Goal: Task Accomplishment & Management: Use online tool/utility

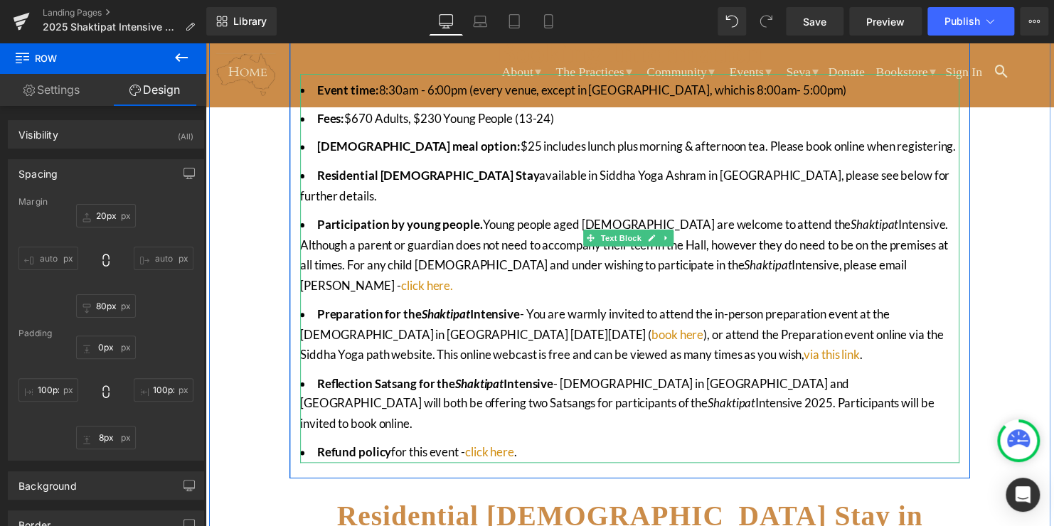
click at [858, 379] on li "Reflection Satsang for the [DEMOGRAPHIC_DATA] Intensive - The [DEMOGRAPHIC_DATA…" at bounding box center [635, 410] width 668 height 62
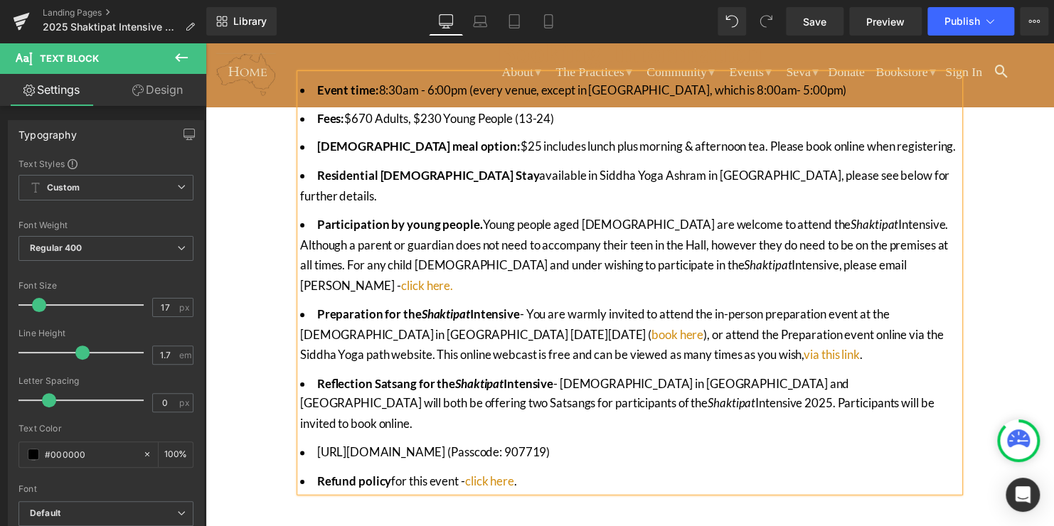
drag, startPoint x: 665, startPoint y: 394, endPoint x: 309, endPoint y: 394, distance: 355.4
click at [309, 449] on li "[URL][DOMAIN_NAME] (Passcode: 907719)" at bounding box center [635, 459] width 668 height 21
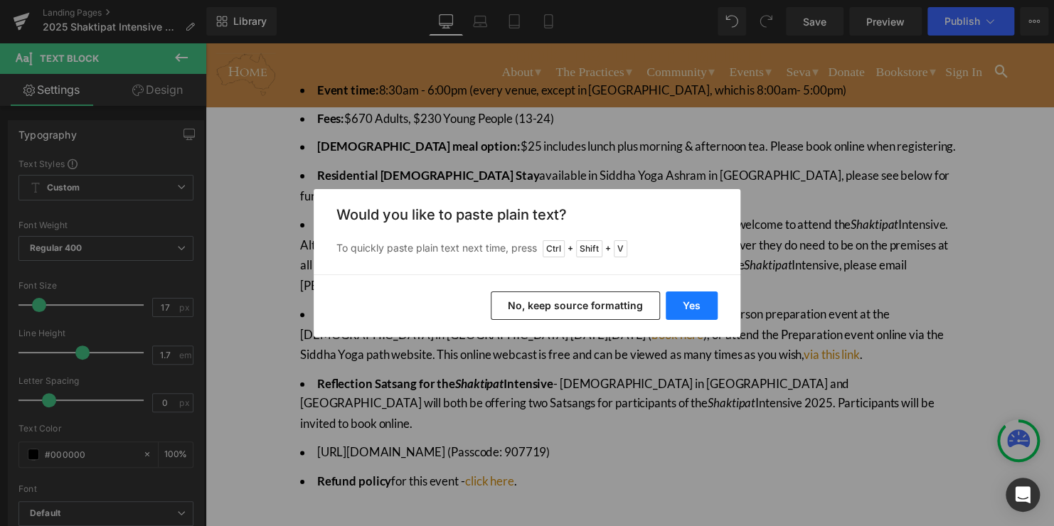
click at [692, 310] on button "Yes" at bounding box center [691, 305] width 52 height 28
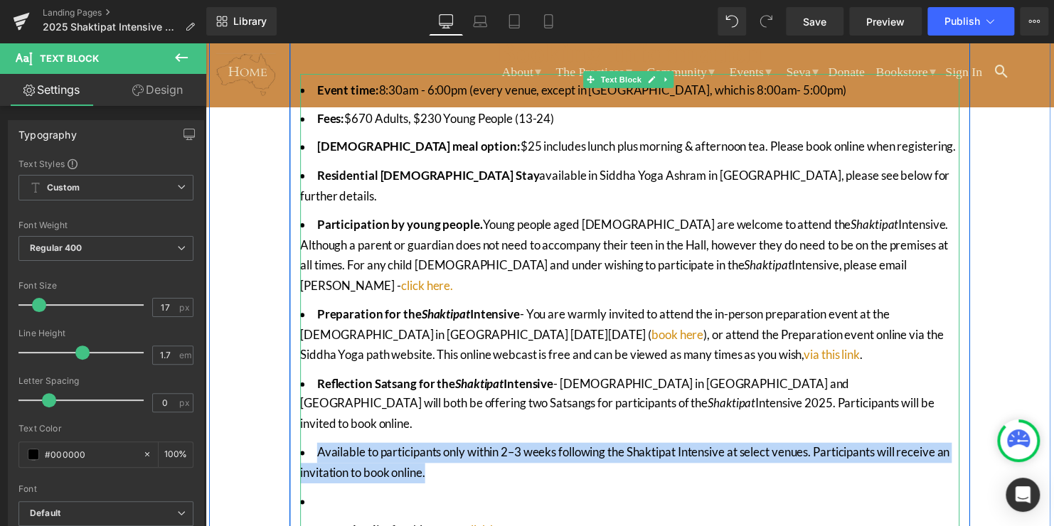
drag, startPoint x: 477, startPoint y: 414, endPoint x: 316, endPoint y: 395, distance: 161.8
click at [316, 449] on li "Available to participants only within 2–3 weeks following the Shaktipat Intensi…" at bounding box center [635, 469] width 668 height 41
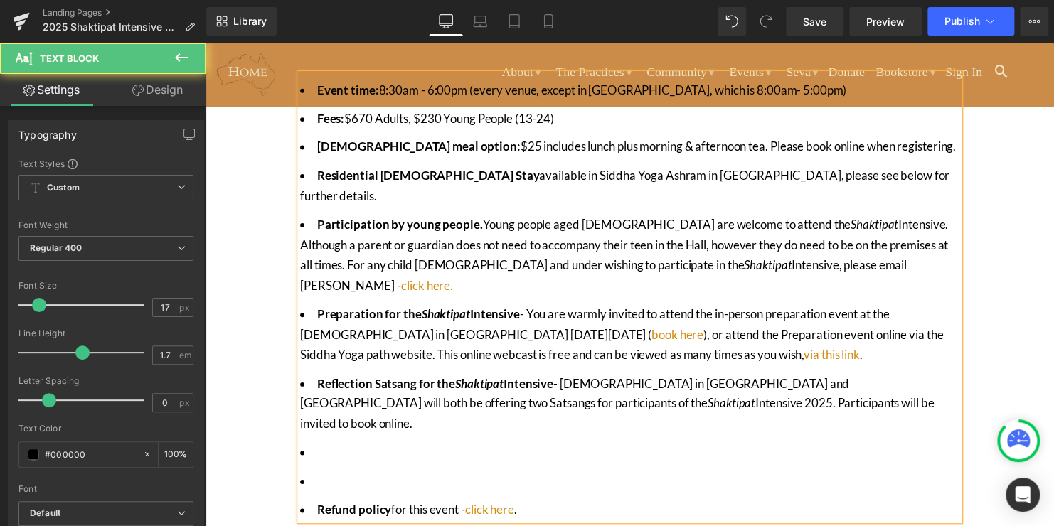
click at [565, 379] on li "Reflection Satsang for the [DEMOGRAPHIC_DATA] Intensive - The [DEMOGRAPHIC_DATA…" at bounding box center [635, 410] width 668 height 62
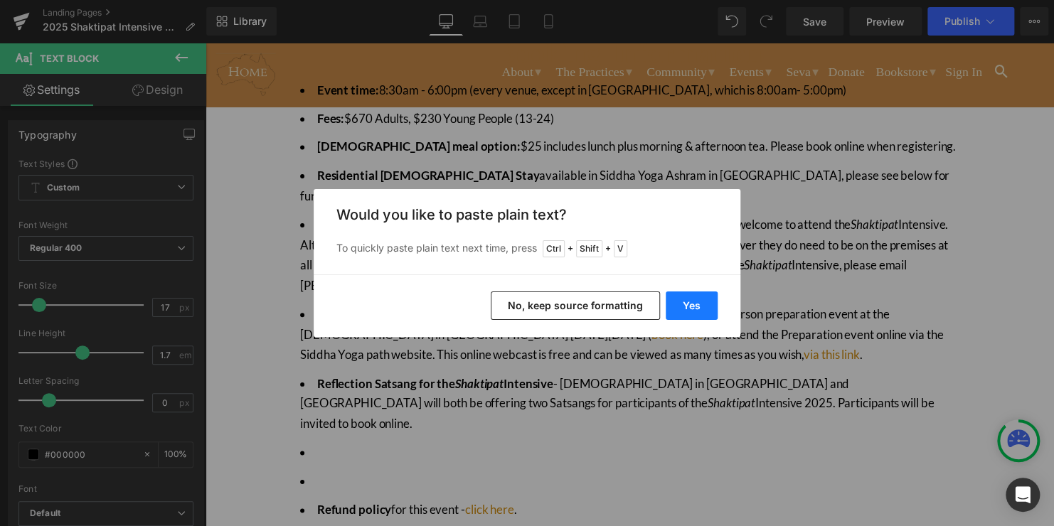
click at [695, 302] on button "Yes" at bounding box center [691, 305] width 52 height 28
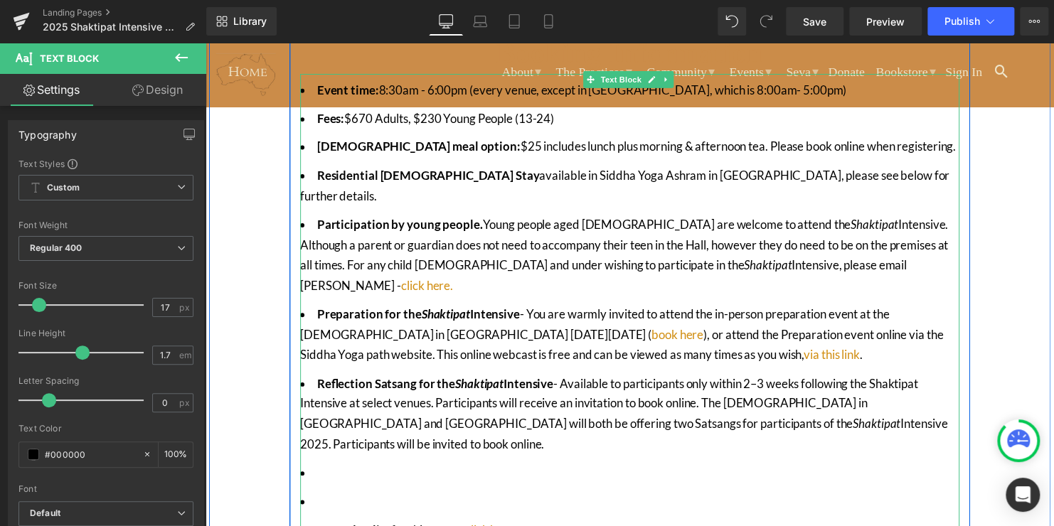
click at [652, 469] on li at bounding box center [635, 479] width 668 height 21
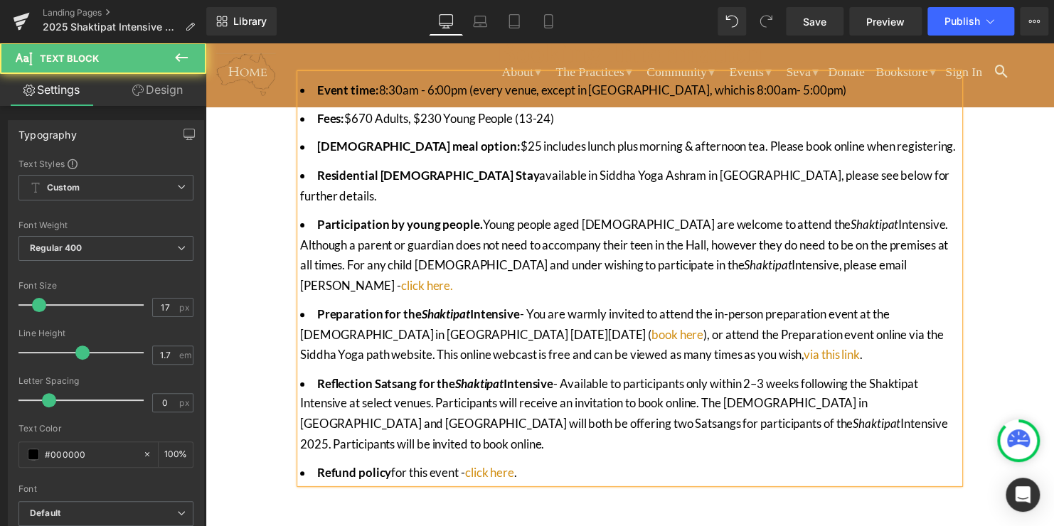
click at [566, 379] on li "Reflection Satsang for the Shaktipat Intensive - Available to participants only…" at bounding box center [635, 420] width 668 height 82
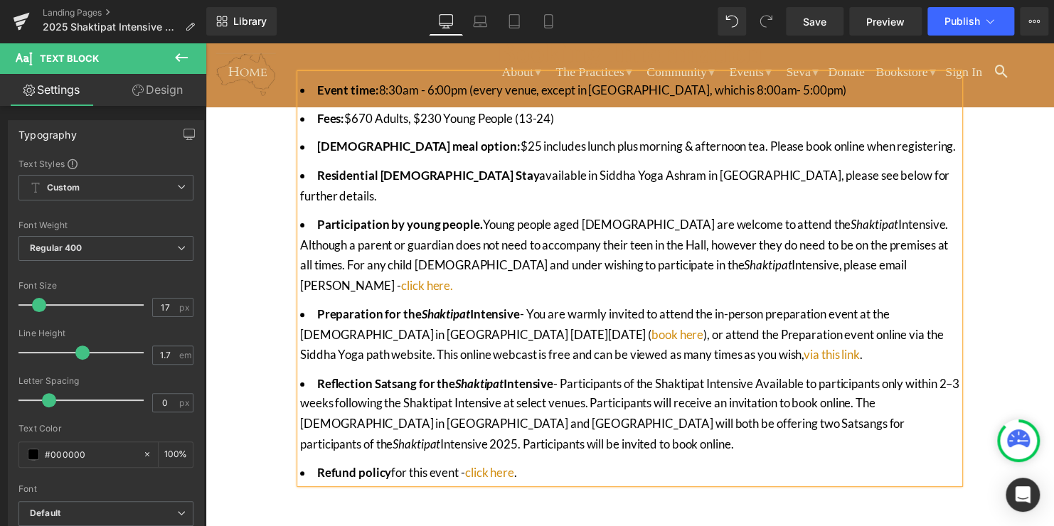
click at [771, 379] on li "Reflection Satsang for the Shaktipat Intensive - Participants of the Shaktipat …" at bounding box center [635, 420] width 668 height 82
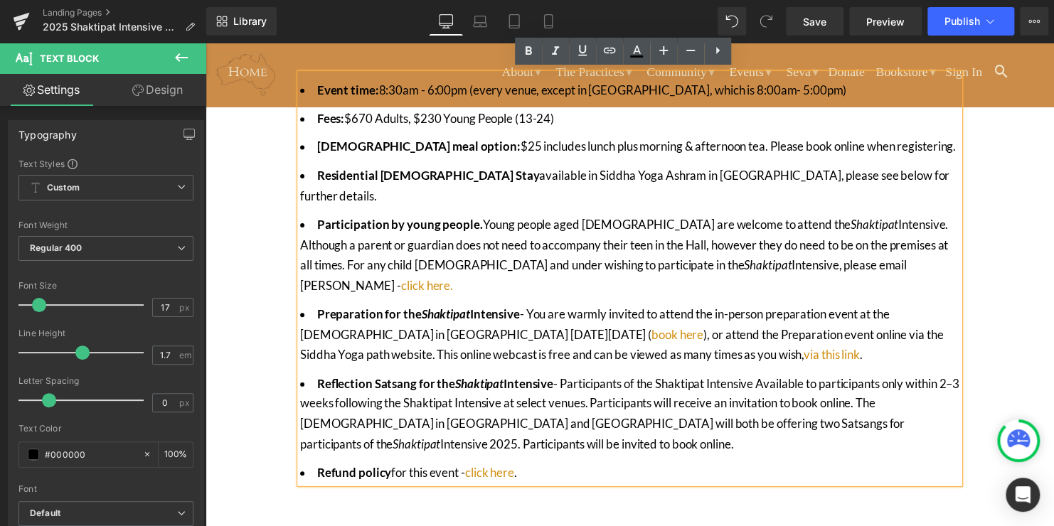
click at [766, 379] on li "Reflection Satsang for the Shaktipat Intensive - Participants of the Shaktipat …" at bounding box center [635, 420] width 668 height 82
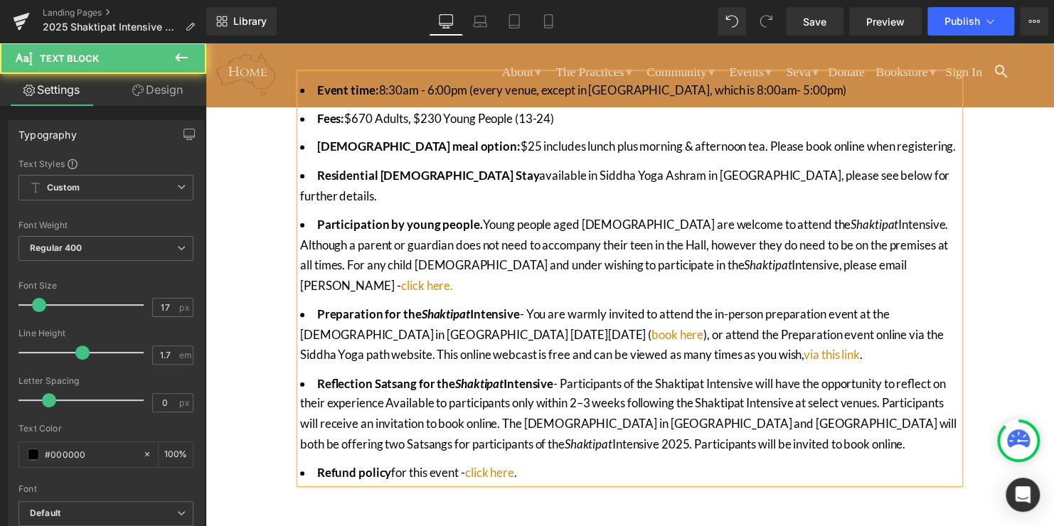
click at [930, 379] on li "Reflection Satsang for the Shaktipat Intensive - Participants of the Shaktipat …" at bounding box center [635, 420] width 668 height 82
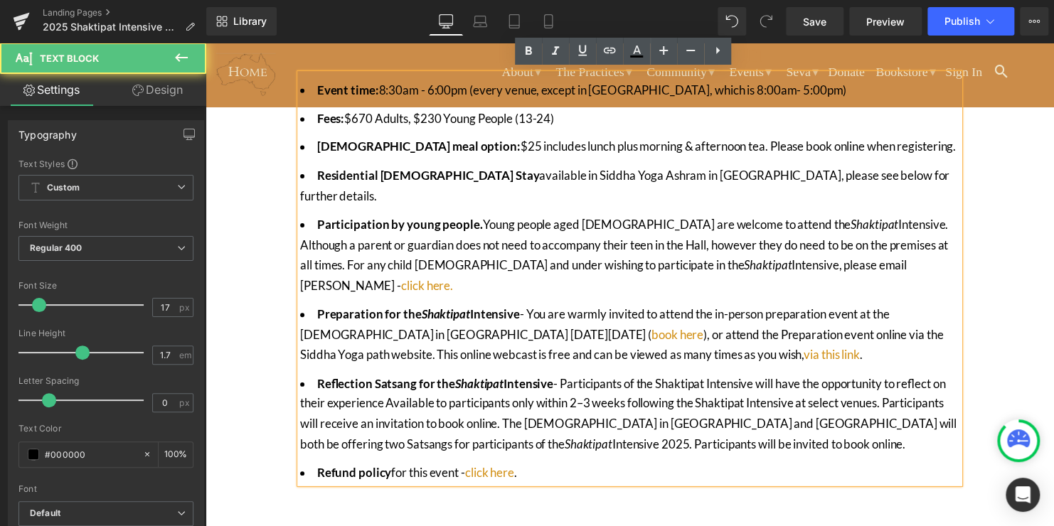
click at [572, 388] on li "Reflection Satsang for the Shaktipat Intensive - Participants of the Shaktipat …" at bounding box center [635, 420] width 668 height 82
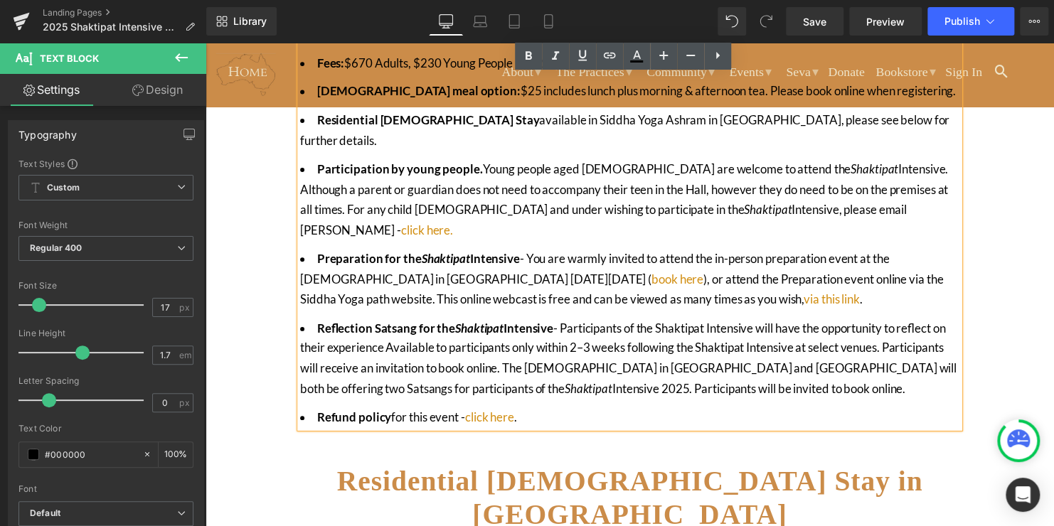
scroll to position [854, 0]
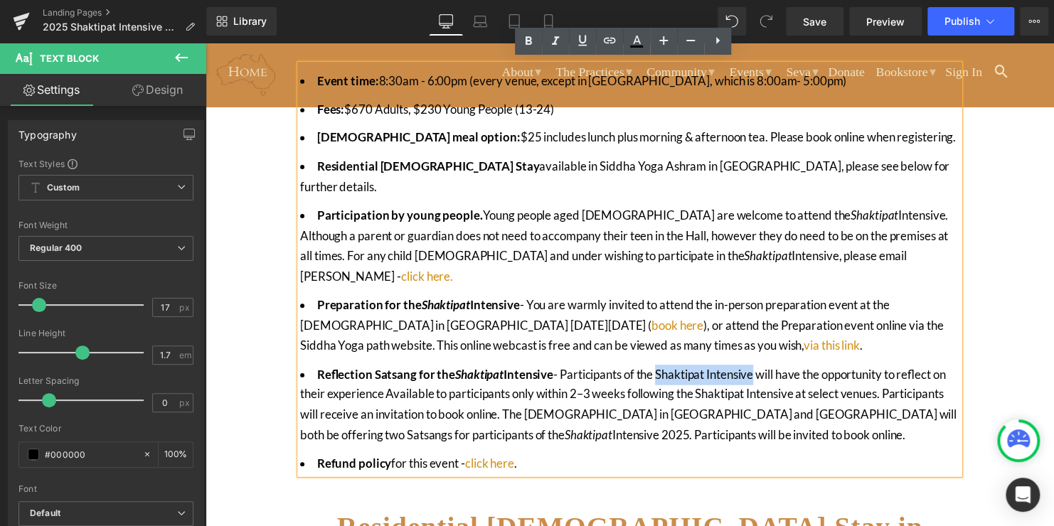
drag, startPoint x: 767, startPoint y: 336, endPoint x: 665, endPoint y: 338, distance: 101.7
click at [665, 369] on li "Reflection Satsang for the Shaktipat Intensive - Participants of the Shaktipat …" at bounding box center [635, 410] width 668 height 82
click at [561, 40] on icon at bounding box center [555, 41] width 17 height 17
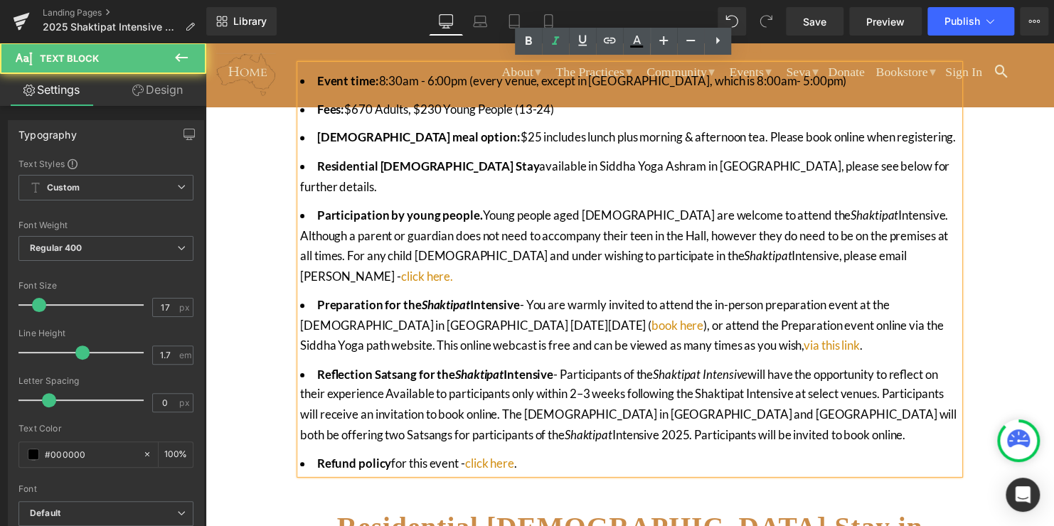
click at [854, 369] on li "Reflection Satsang for the Shaktipat Intensive - Participants of the Shaktipat …" at bounding box center [635, 410] width 668 height 82
drag, startPoint x: 852, startPoint y: 193, endPoint x: 800, endPoint y: 195, distance: 51.9
click at [800, 208] on li "Participation by young people. Young people aged [DEMOGRAPHIC_DATA] are welcome…" at bounding box center [635, 249] width 668 height 82
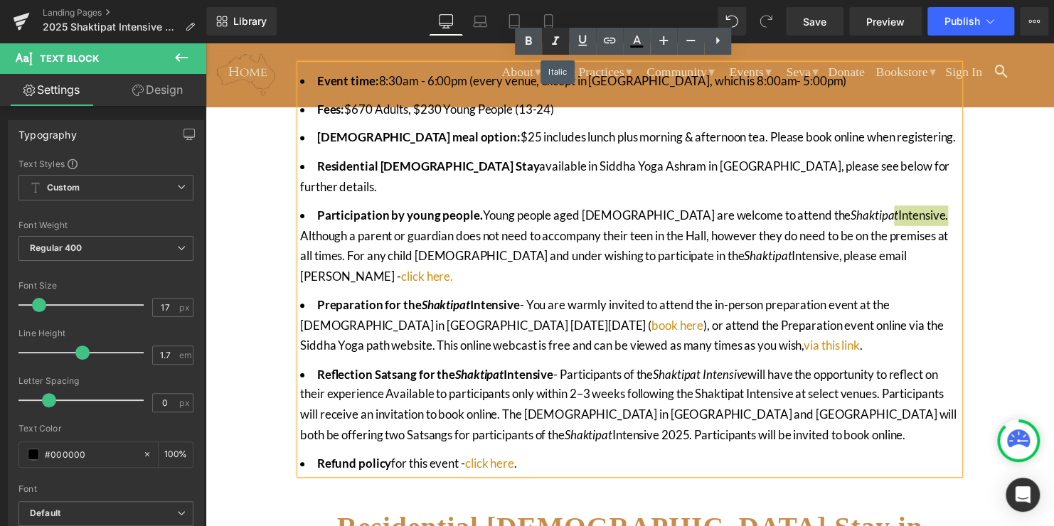
click at [555, 39] on icon at bounding box center [555, 40] width 7 height 9
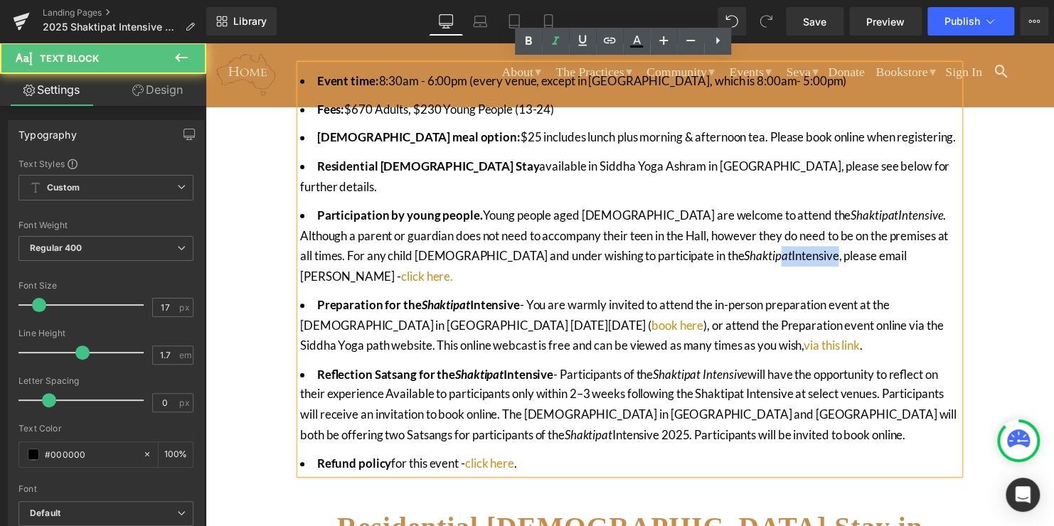
drag, startPoint x: 644, startPoint y: 237, endPoint x: 580, endPoint y: 232, distance: 64.2
click at [580, 232] on li "Participation by young people. Young people aged [DEMOGRAPHIC_DATA] are welcome…" at bounding box center [635, 249] width 668 height 82
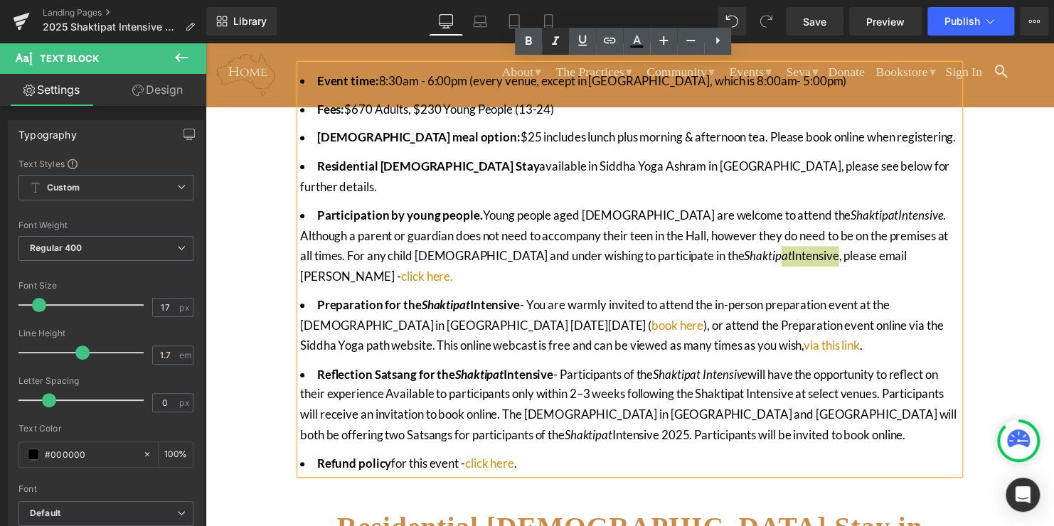
click at [552, 43] on icon at bounding box center [555, 41] width 17 height 17
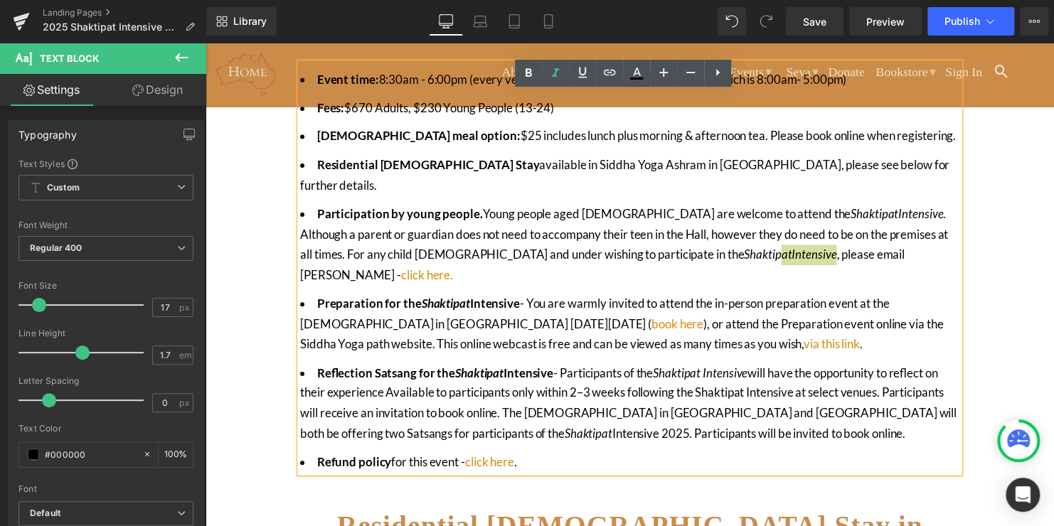
scroll to position [872, 0]
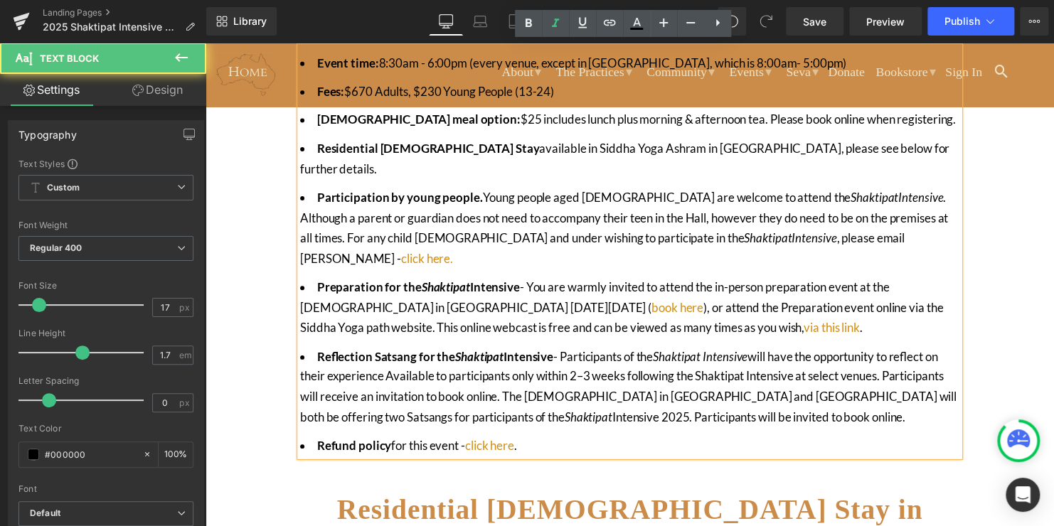
click at [893, 351] on li "Reflection Satsang for the Shaktipat Intensive - Participants of the Shaktipat …" at bounding box center [635, 392] width 668 height 82
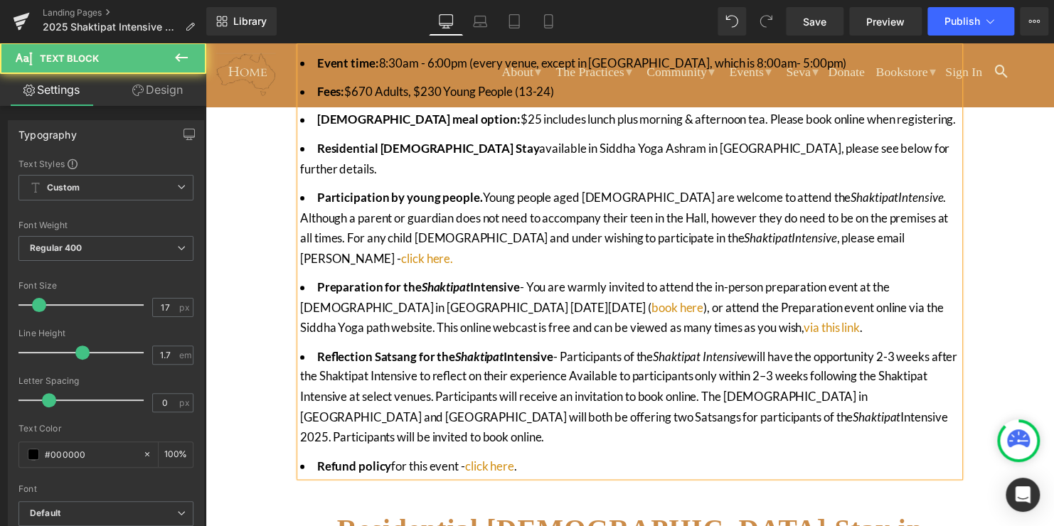
click at [604, 351] on li "Reflection Satsang for the Shaktipat Intensive - Participants of the Shaktipat …" at bounding box center [635, 402] width 668 height 103
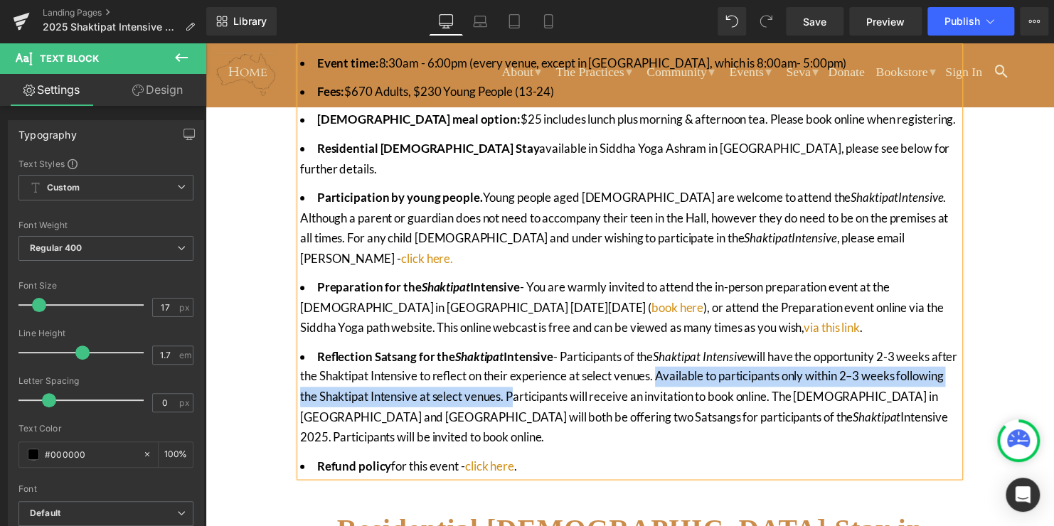
drag, startPoint x: 561, startPoint y: 358, endPoint x: 692, endPoint y: 336, distance: 132.6
click at [692, 351] on li "Reflection Satsang for the [DEMOGRAPHIC_DATA] Intensive - Participants of the S…" at bounding box center [635, 402] width 668 height 103
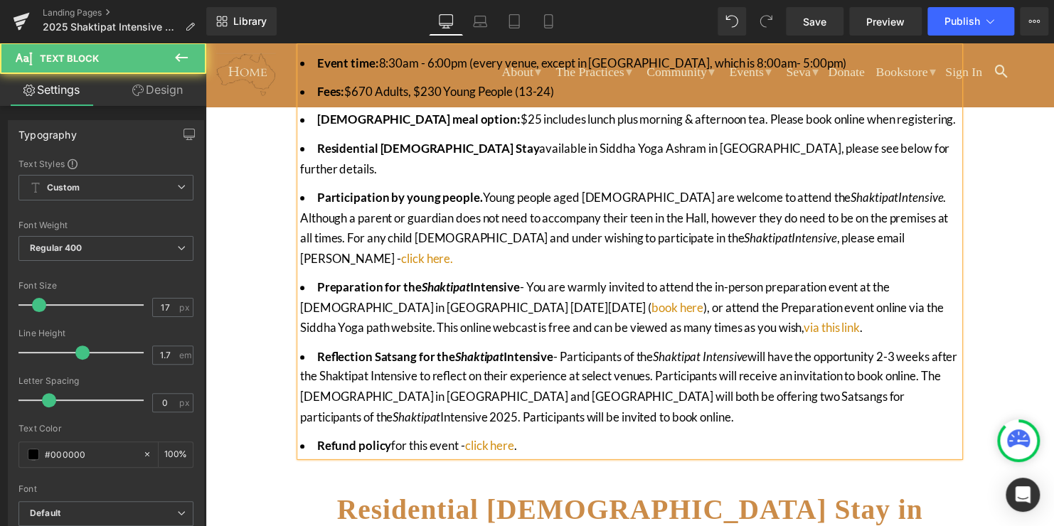
click at [640, 377] on li "Reflection Satsang for the [DEMOGRAPHIC_DATA] Intensive - Participants of the S…" at bounding box center [635, 392] width 668 height 82
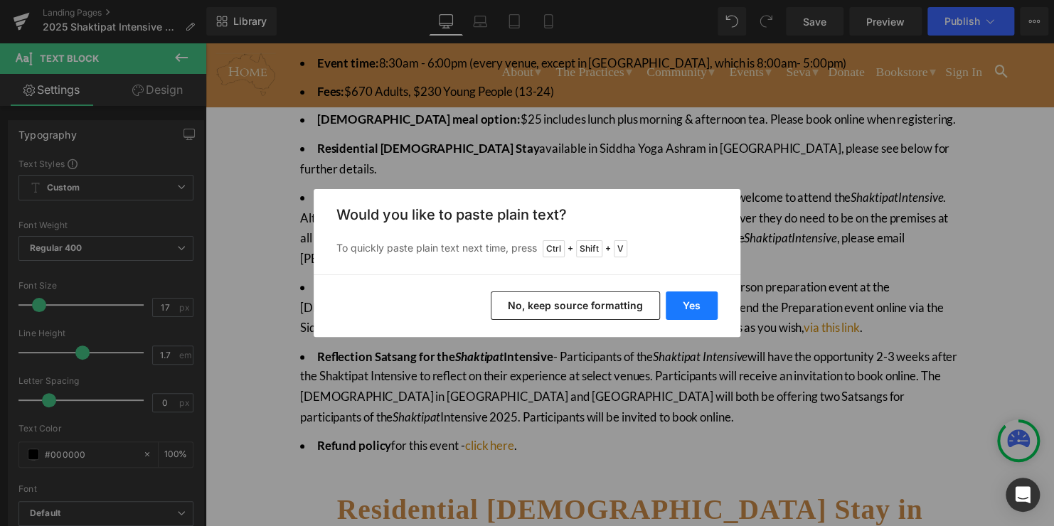
click at [689, 307] on button "Yes" at bounding box center [691, 305] width 52 height 28
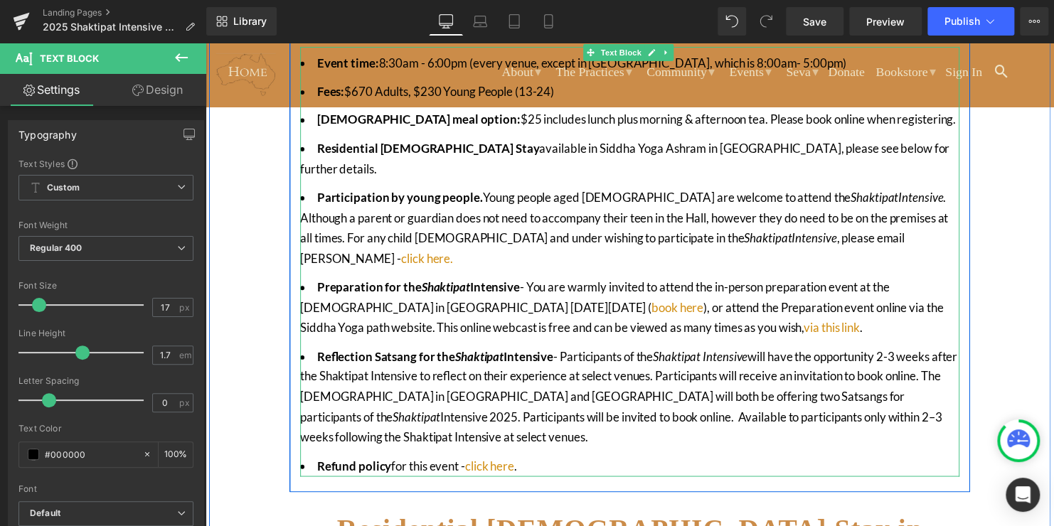
click at [879, 351] on li "Reflection Satsang for the [DEMOGRAPHIC_DATA] Intensive - Participants of the S…" at bounding box center [635, 402] width 668 height 103
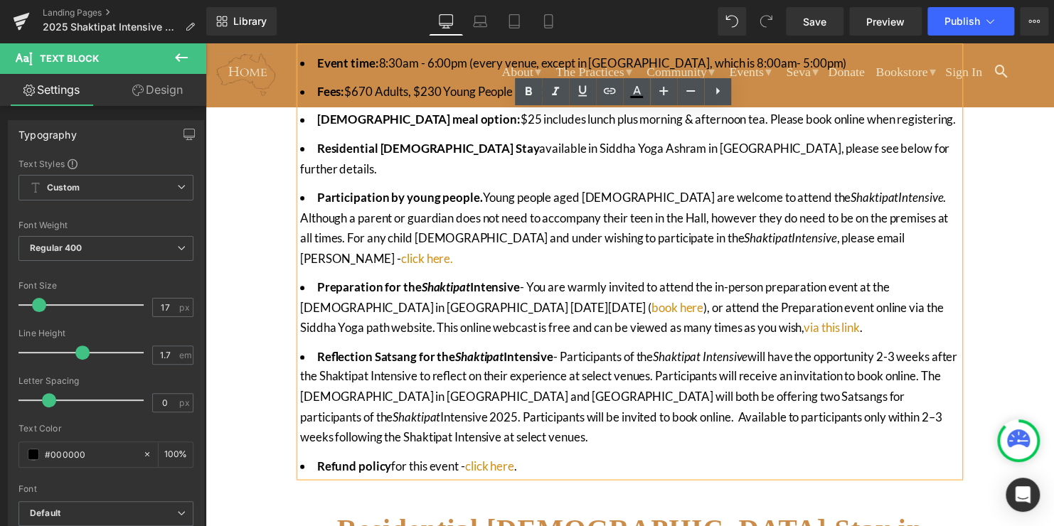
click at [334, 360] on li "Reflection Satsang for the [DEMOGRAPHIC_DATA] Intensive - Participants of the S…" at bounding box center [635, 402] width 668 height 103
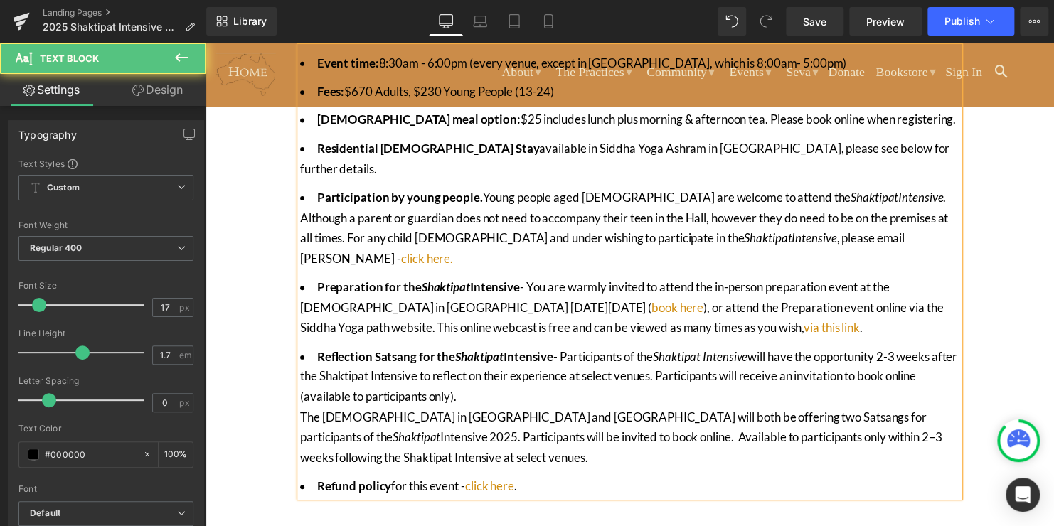
click at [552, 353] on li "Reflection Satsang for the [DEMOGRAPHIC_DATA] Intensive - Participants of the S…" at bounding box center [635, 412] width 668 height 123
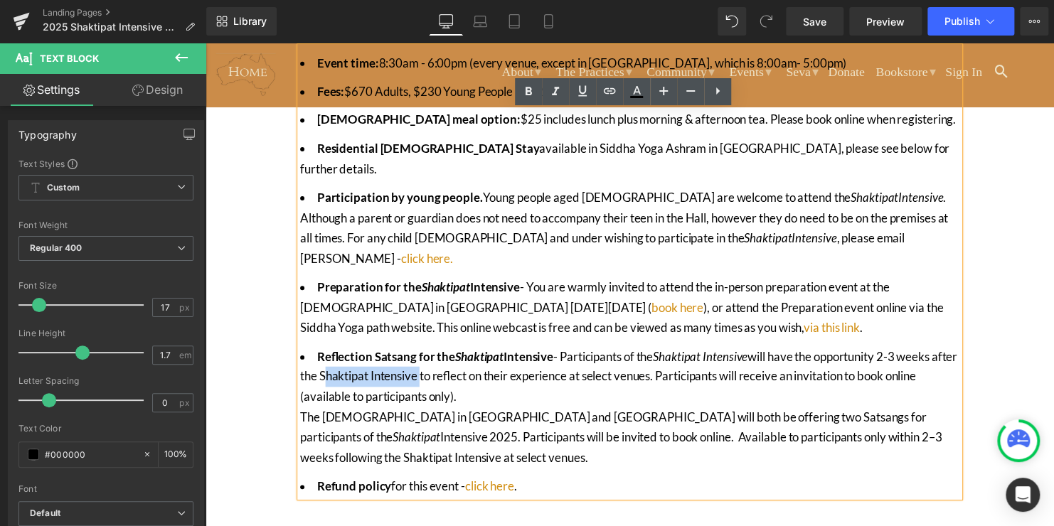
drag, startPoint x: 447, startPoint y: 341, endPoint x: 347, endPoint y: 337, distance: 100.3
click at [347, 351] on li "Reflection Satsang for the [DEMOGRAPHIC_DATA] Intensive - Participants of the S…" at bounding box center [635, 412] width 668 height 123
click at [562, 86] on icon at bounding box center [555, 91] width 17 height 17
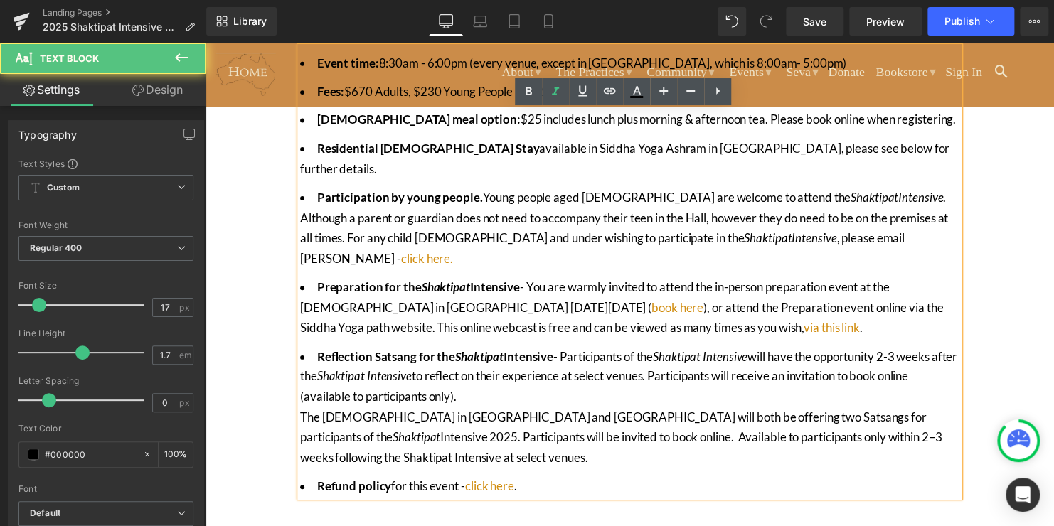
click at [896, 351] on li "Reflection Satsang for the [DEMOGRAPHIC_DATA] Intensive - Participants of the S…" at bounding box center [635, 412] width 668 height 123
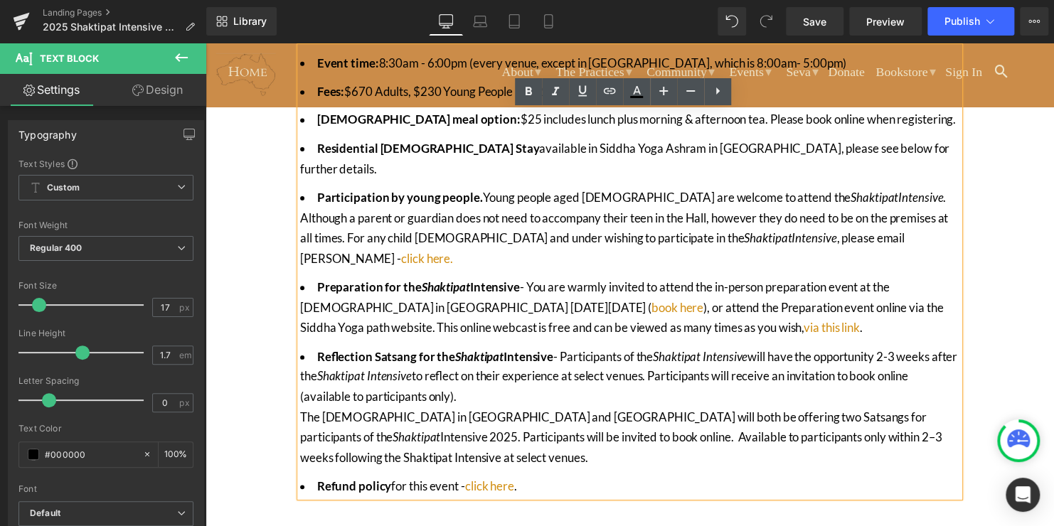
click at [472, 361] on li "Reflection Satsang for the [DEMOGRAPHIC_DATA] Intensive - Participants of the S…" at bounding box center [635, 412] width 668 height 123
drag, startPoint x: 472, startPoint y: 361, endPoint x: 568, endPoint y: 316, distance: 105.9
click at [568, 351] on li "Reflection Satsang for the [DEMOGRAPHIC_DATA] Intensive - Participants of the S…" at bounding box center [635, 412] width 668 height 123
copy li "Participants of the Shaktipat Intensive will have the opportunity 2-3 weeks aft…"
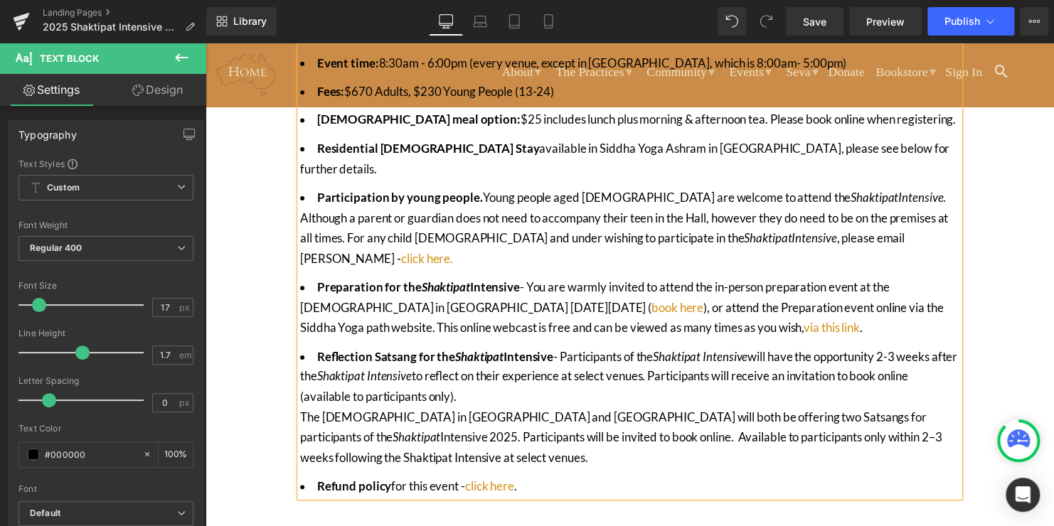
click at [1006, 358] on div "In [GEOGRAPHIC_DATA], the Shaktipat Intensive 2025 will be held across six stat…" at bounding box center [635, 113] width 853 height 1390
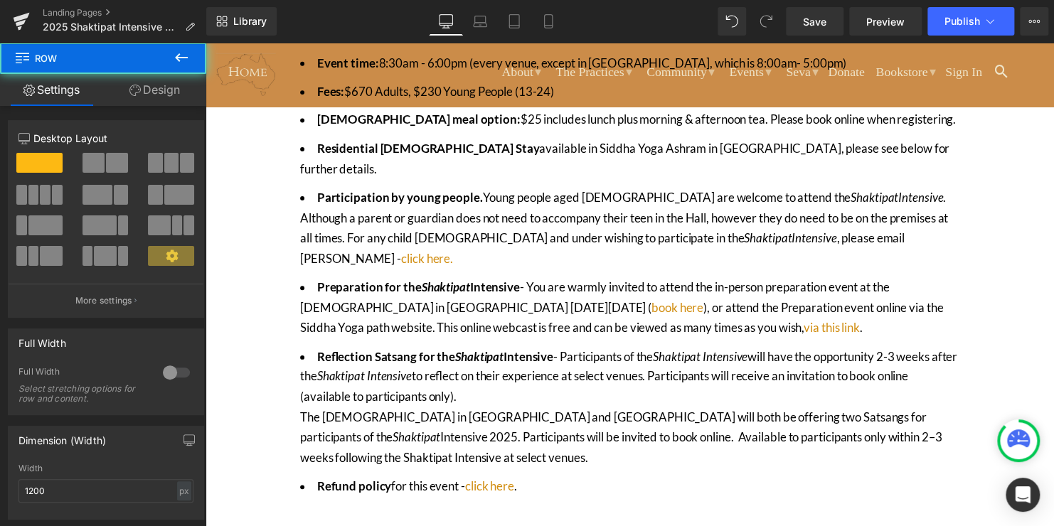
click at [480, 368] on li "Reflection Satsang for the [DEMOGRAPHIC_DATA] Intensive - Participants of the S…" at bounding box center [635, 412] width 668 height 123
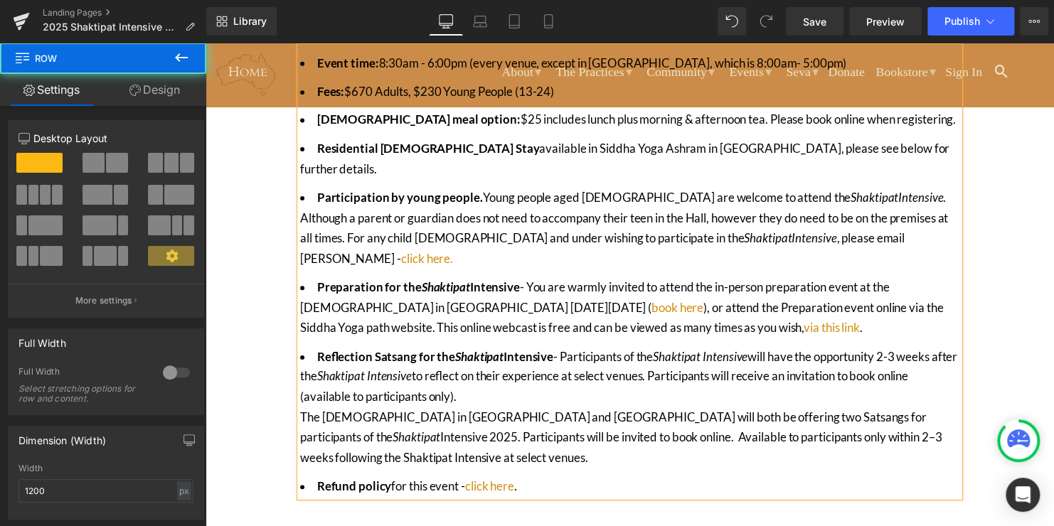
click at [481, 352] on li "Reflection Satsang for the [DEMOGRAPHIC_DATA] Intensive - Participants of the S…" at bounding box center [635, 412] width 668 height 123
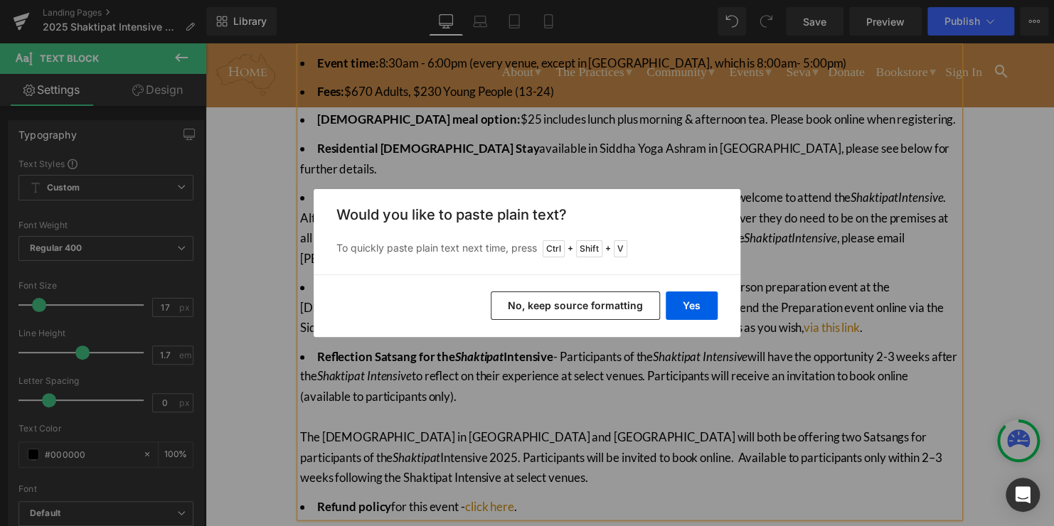
click at [689, 303] on button "Yes" at bounding box center [691, 305] width 52 height 28
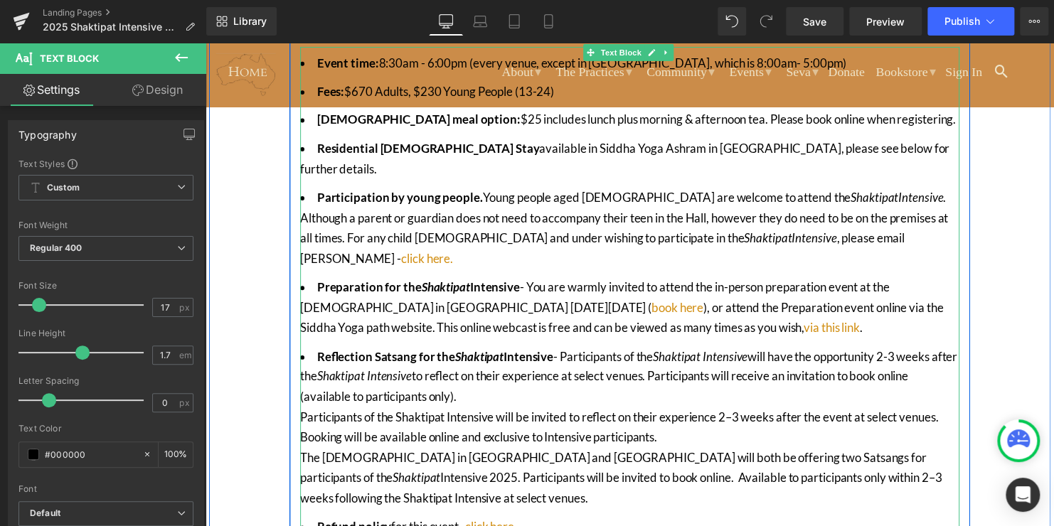
click at [483, 354] on li "Reflection Satsang for the [DEMOGRAPHIC_DATA] Intensive - Participants of the S…" at bounding box center [635, 433] width 668 height 164
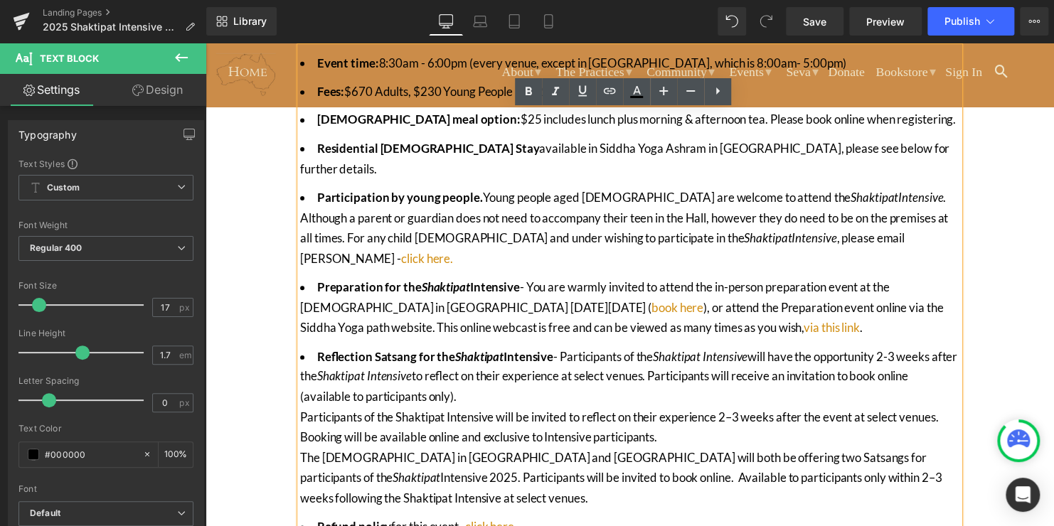
drag, startPoint x: 500, startPoint y: 461, endPoint x: 297, endPoint y: 382, distance: 218.3
click at [301, 382] on li "Reflection Satsang for the [DEMOGRAPHIC_DATA] Intensive - Participants of the S…" at bounding box center [635, 433] width 668 height 164
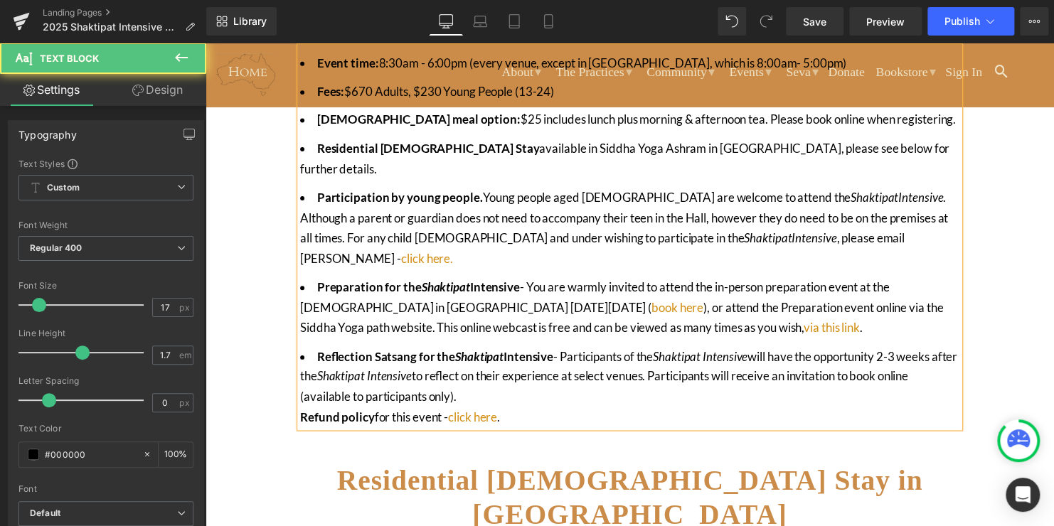
click at [301, 382] on li "Reflection Satsang for the [DEMOGRAPHIC_DATA] Intensive - Participants of the S…" at bounding box center [635, 392] width 668 height 82
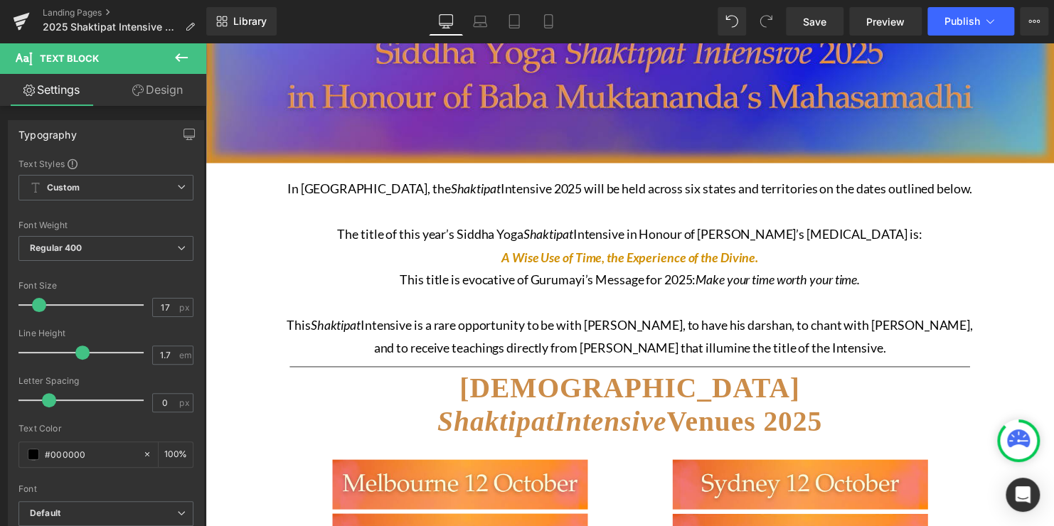
scroll to position [90, 0]
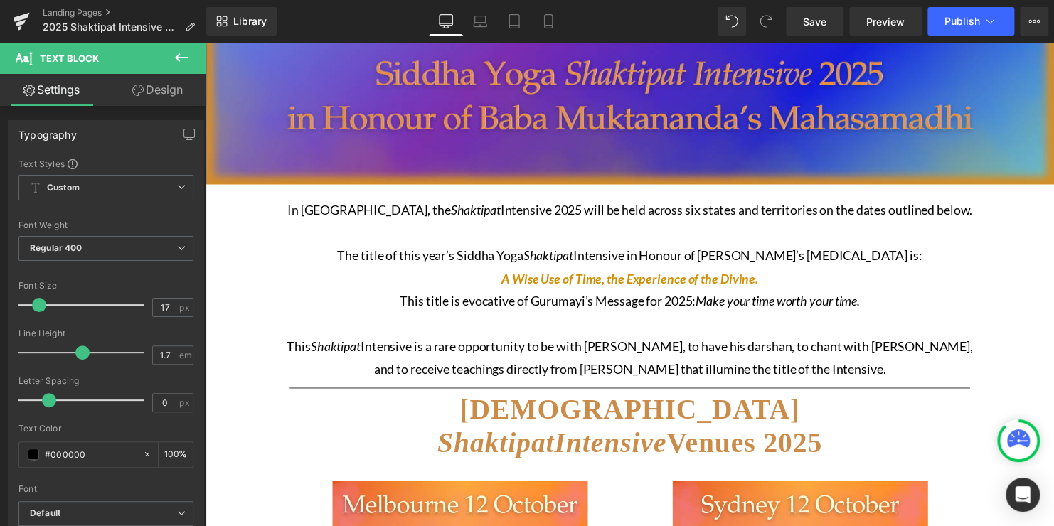
drag, startPoint x: 899, startPoint y: 301, endPoint x: 717, endPoint y: 266, distance: 185.4
click at [899, 301] on p "This title is evocative of Gurumayi’s Message for 2025: Make your time worth yo…" at bounding box center [636, 316] width 704 height 46
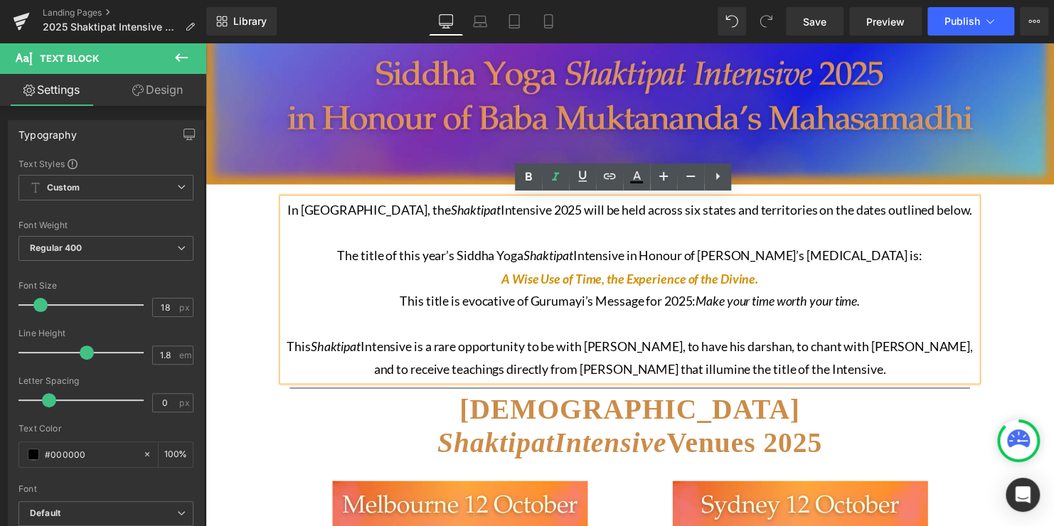
drag, startPoint x: 510, startPoint y: 211, endPoint x: 456, endPoint y: 208, distance: 54.1
click at [456, 208] on p "In [GEOGRAPHIC_DATA], the Shaktipat Intensive 2025 will be held across six stat…" at bounding box center [636, 223] width 704 height 46
click at [556, 182] on icon at bounding box center [555, 176] width 17 height 17
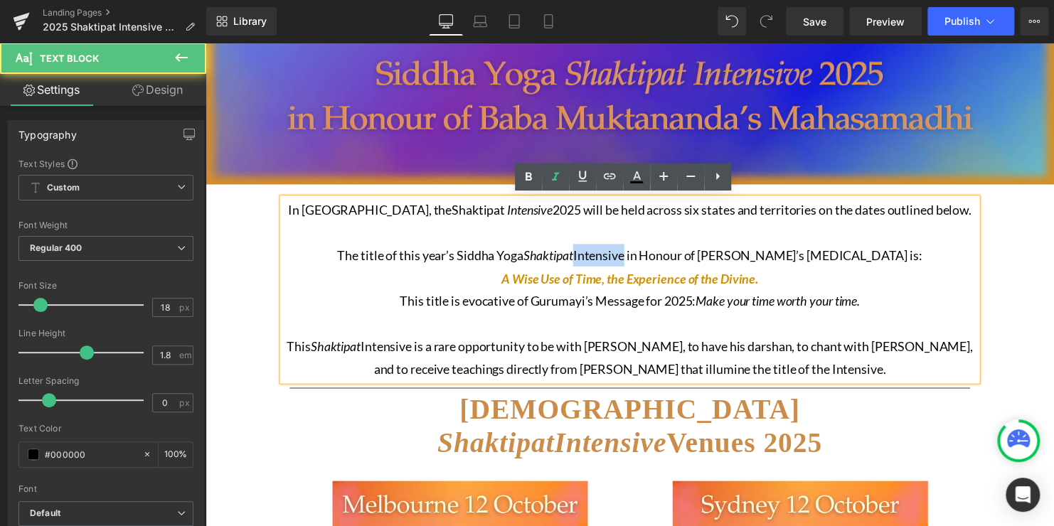
drag, startPoint x: 638, startPoint y: 259, endPoint x: 584, endPoint y: 259, distance: 54.0
click at [584, 259] on p "The title of this year’s Siddha Yoga Shaktipat Intensive in Honour of [PERSON_N…" at bounding box center [636, 270] width 704 height 46
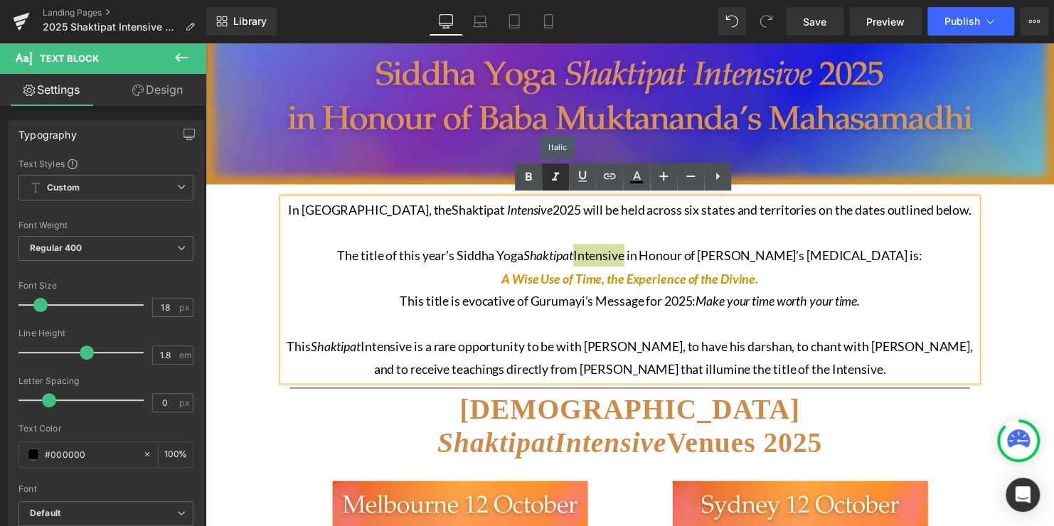
click at [550, 186] on link at bounding box center [555, 177] width 27 height 27
drag, startPoint x: 461, startPoint y: 212, endPoint x: 408, endPoint y: 213, distance: 53.3
click at [455, 213] on icon "Shaktipat" at bounding box center [483, 212] width 56 height 16
click at [557, 183] on icon at bounding box center [555, 176] width 17 height 17
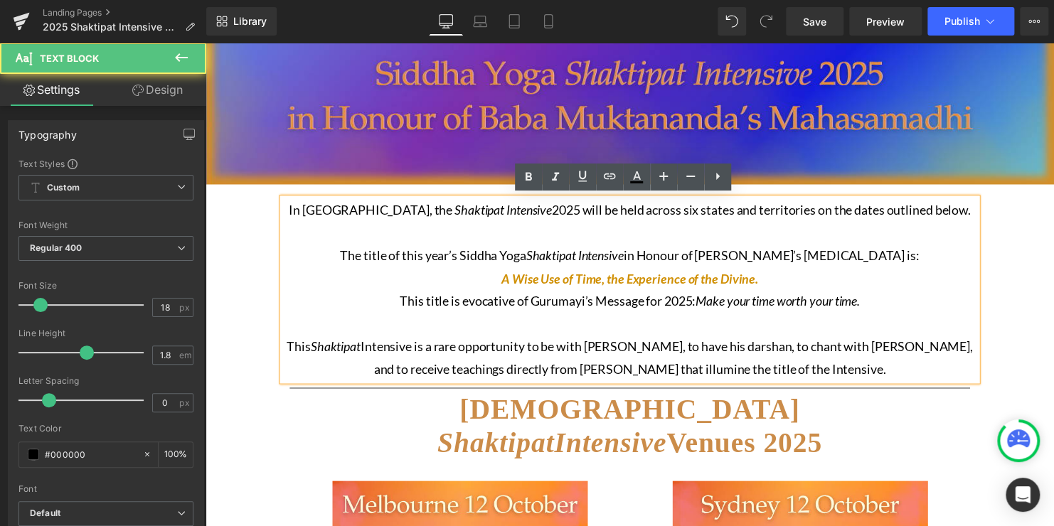
click at [695, 247] on p "The title of this year’s Siddha Yoga Shaktipat Intensive in Honour of [PERSON_N…" at bounding box center [636, 270] width 704 height 46
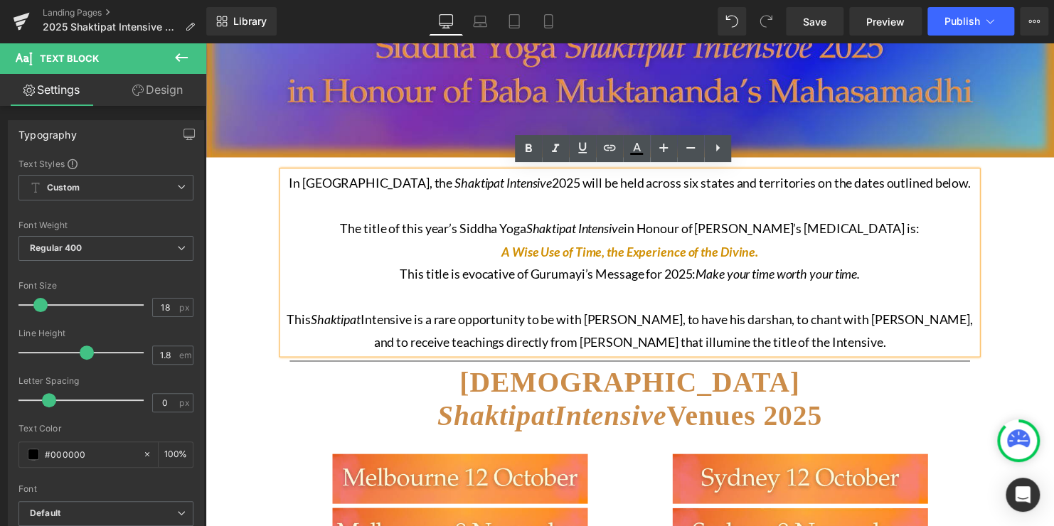
scroll to position [119, 0]
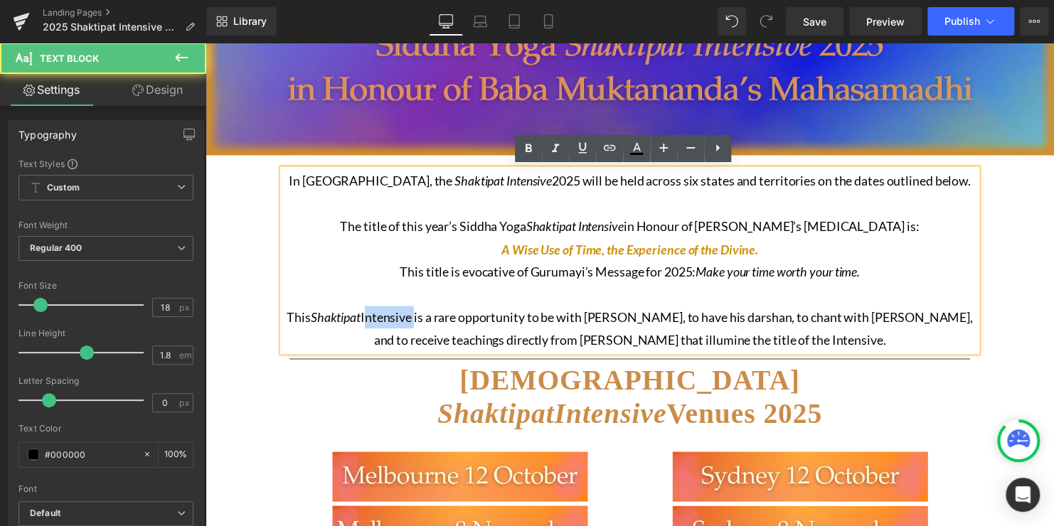
drag, startPoint x: 410, startPoint y: 319, endPoint x: 363, endPoint y: 318, distance: 47.7
click at [363, 318] on p "This [DEMOGRAPHIC_DATA] Intensive is a rare opportunity to be with [DEMOGRAPHIC…" at bounding box center [636, 333] width 704 height 46
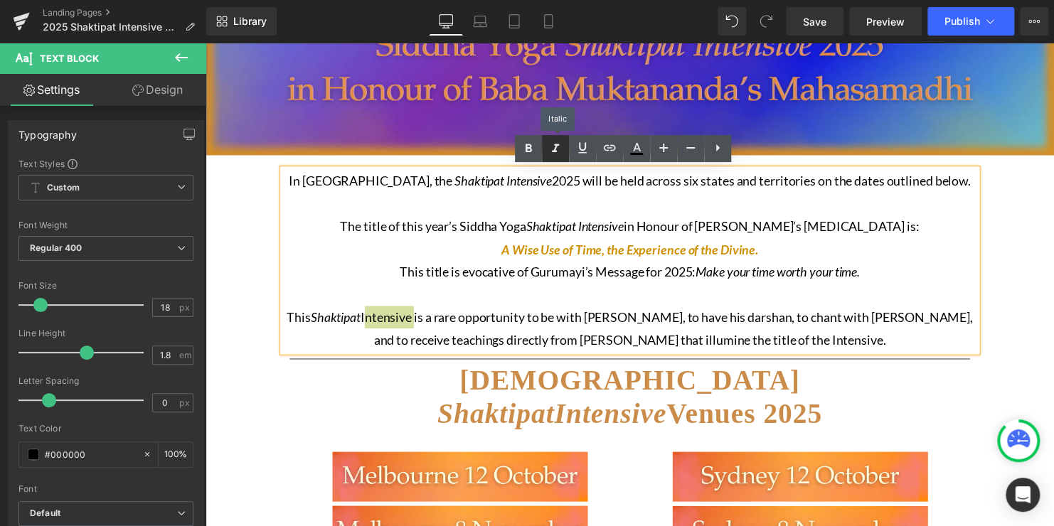
click at [547, 157] on link at bounding box center [555, 148] width 27 height 27
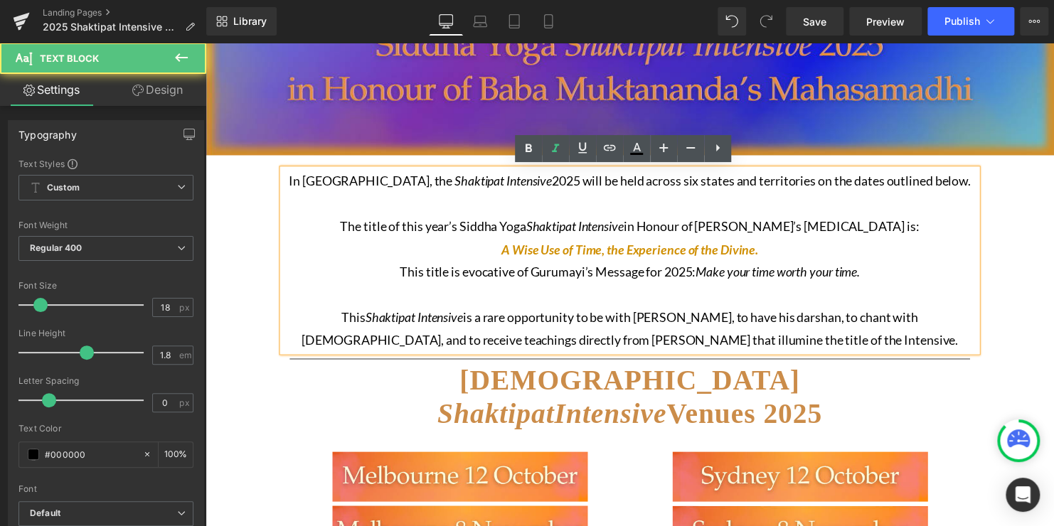
click at [849, 254] on p "The title of this year’s Siddha Yoga Shaktipat Intensive in Honour of [PERSON_N…" at bounding box center [636, 241] width 704 height 46
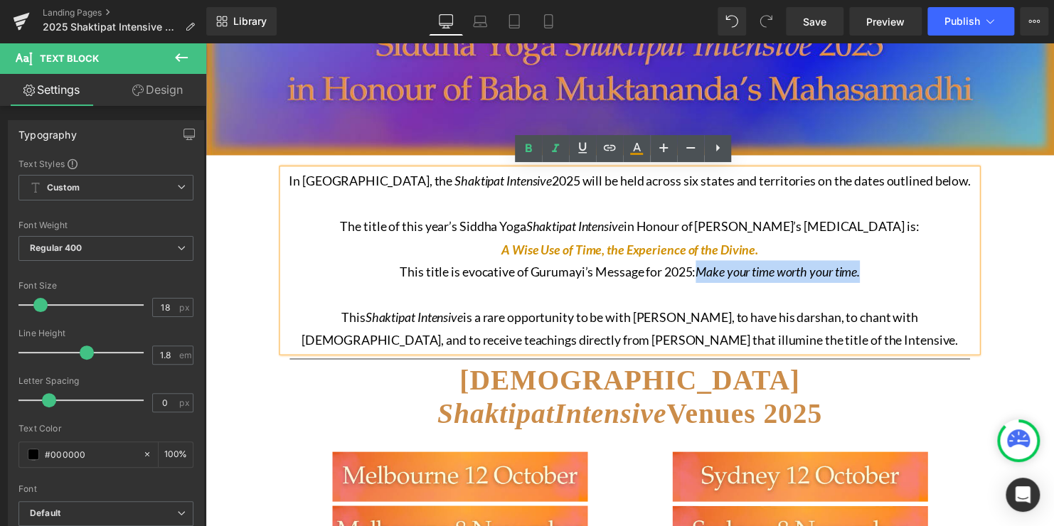
drag, startPoint x: 877, startPoint y: 278, endPoint x: 699, endPoint y: 274, distance: 177.8
click at [699, 274] on p "This title is evocative of Gurumayi’s Message for 2025: Make your time worth yo…" at bounding box center [636, 287] width 704 height 46
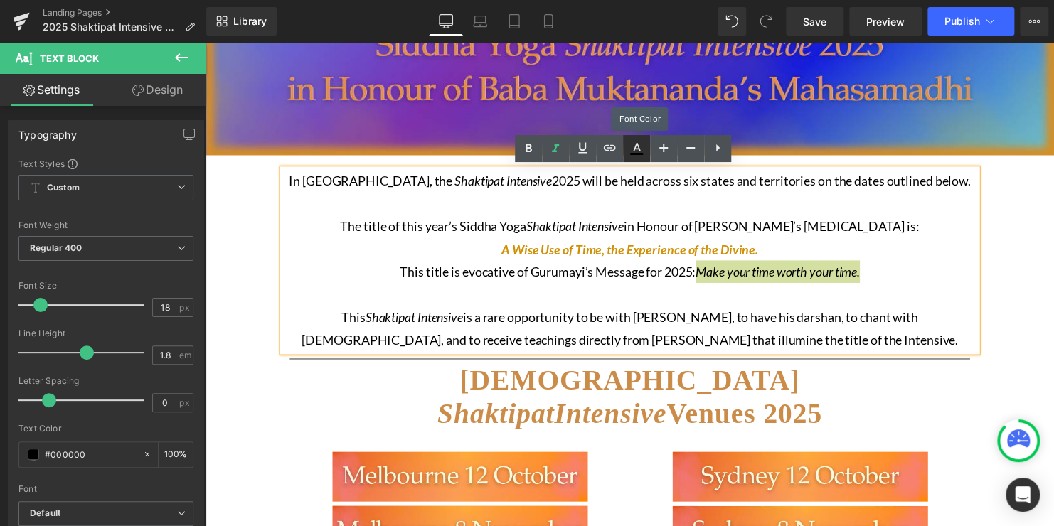
click at [643, 149] on icon at bounding box center [636, 148] width 17 height 17
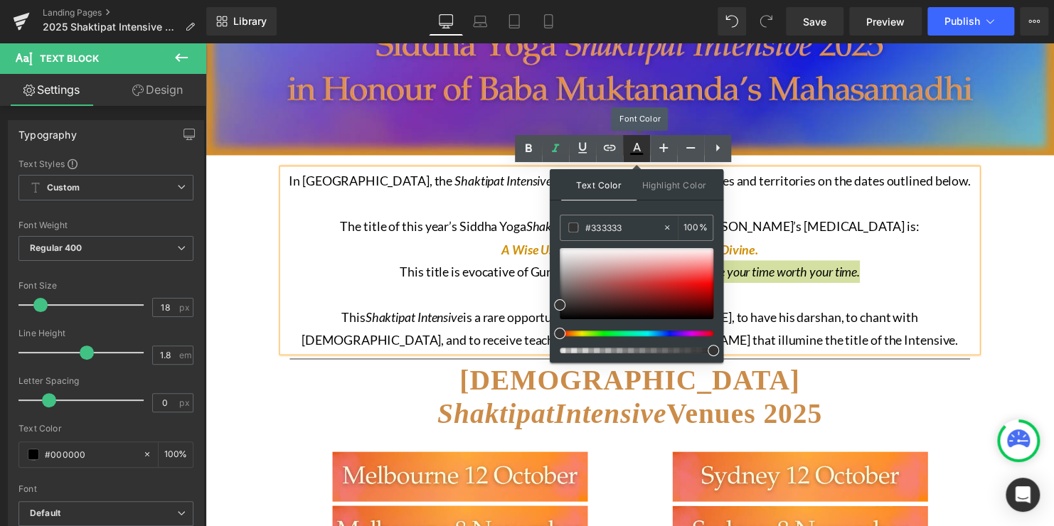
click at [636, 149] on icon at bounding box center [637, 147] width 8 height 9
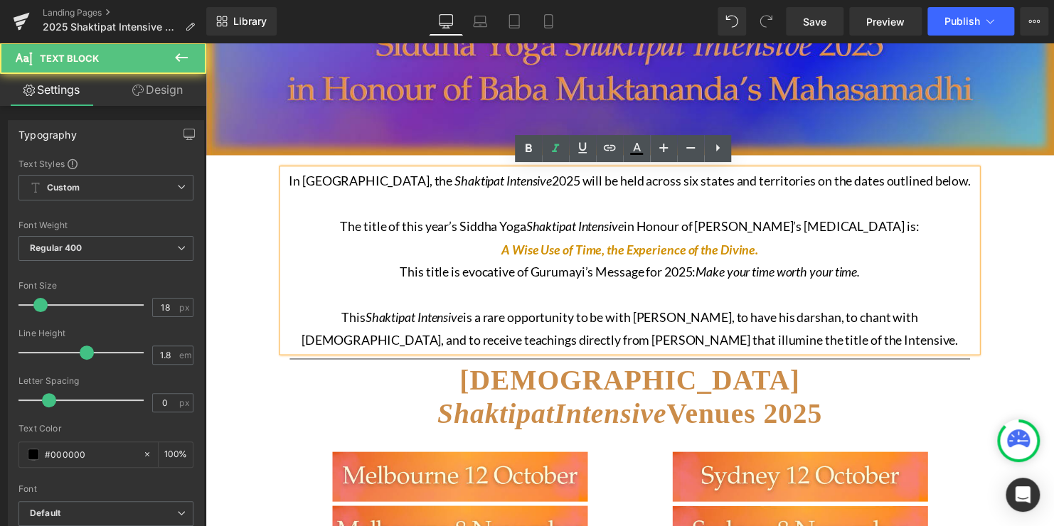
click at [747, 250] on span "A Wise Use of Time, the Experience of the Divine." at bounding box center [635, 253] width 260 height 16
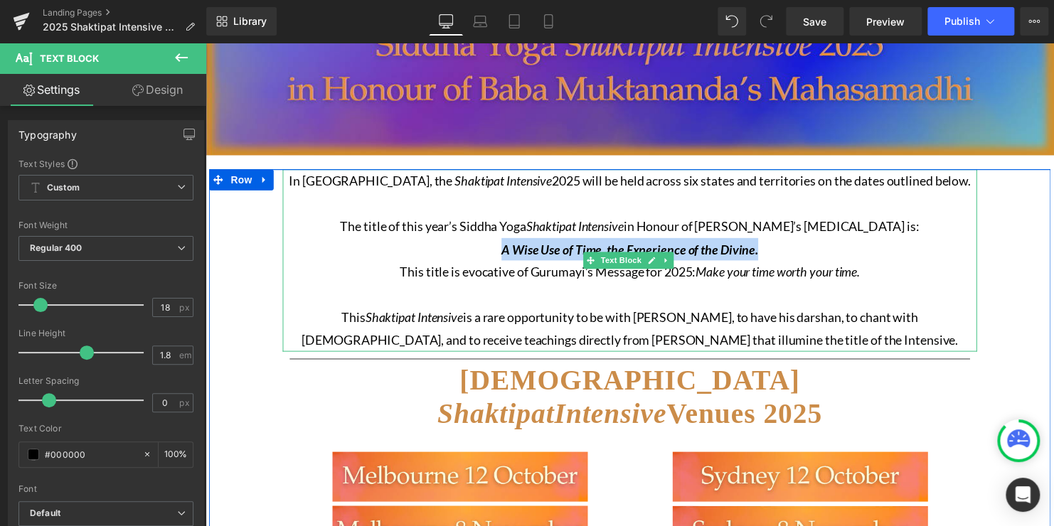
drag, startPoint x: 762, startPoint y: 247, endPoint x: 498, endPoint y: 253, distance: 263.8
click at [498, 253] on p "The title of this year’s Siddha Yoga Shaktipat Intensive in Honour of [PERSON_N…" at bounding box center [636, 241] width 704 height 46
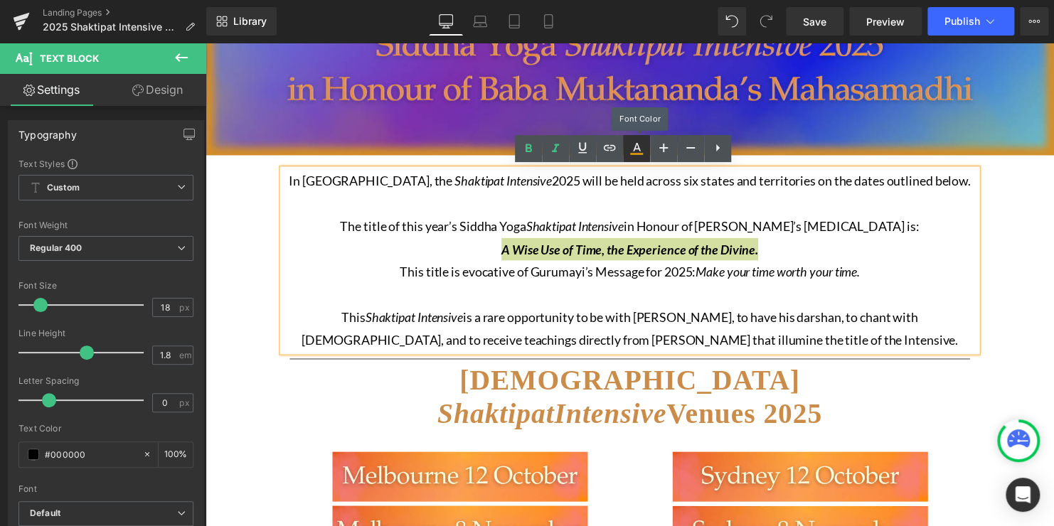
click at [642, 148] on icon at bounding box center [636, 148] width 17 height 17
type input "#d09005"
type input "100"
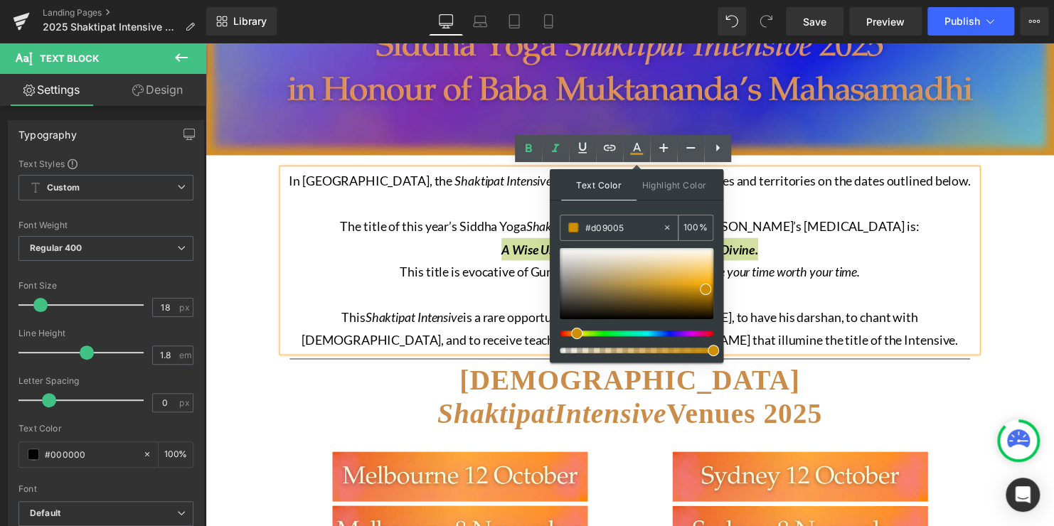
drag, startPoint x: 629, startPoint y: 225, endPoint x: 561, endPoint y: 222, distance: 68.3
click at [561, 222] on div "#d09005" at bounding box center [611, 227] width 102 height 25
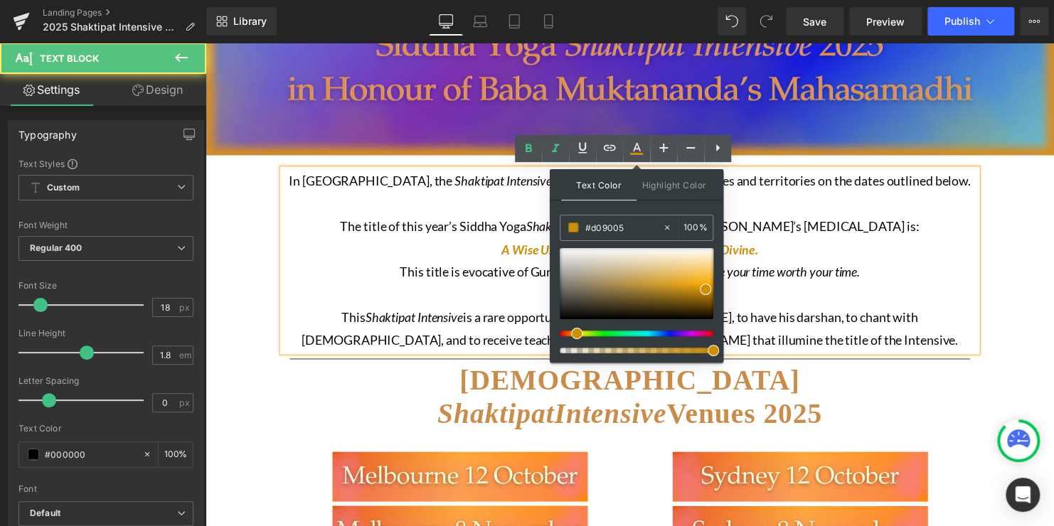
click at [808, 226] on p "The title of this year’s Siddha Yoga Shaktipat Intensive in Honour of [PERSON_N…" at bounding box center [636, 241] width 704 height 46
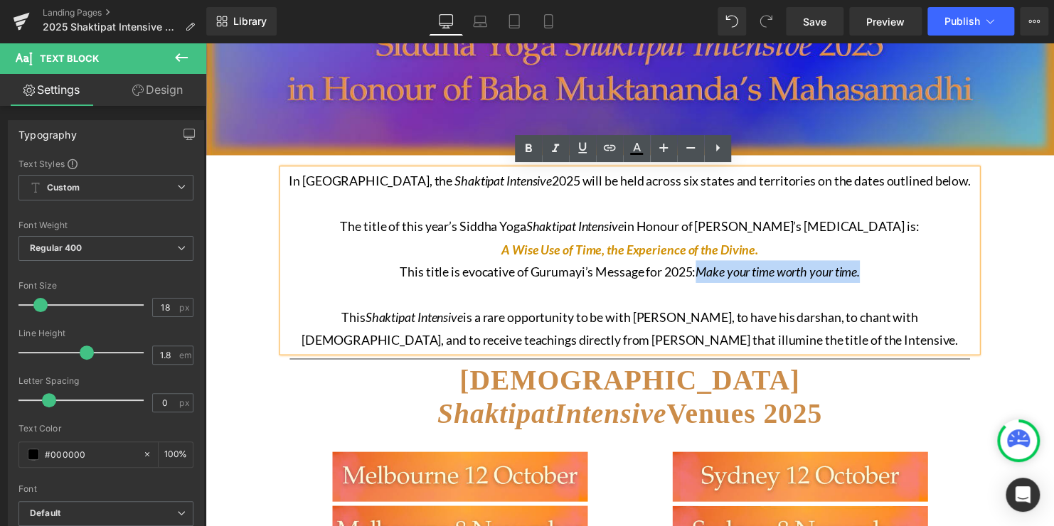
drag, startPoint x: 874, startPoint y: 273, endPoint x: 700, endPoint y: 274, distance: 174.2
click at [700, 274] on p "This title is evocative of Gurumayi’s Message for 2025: Make your time worth yo…" at bounding box center [636, 287] width 704 height 46
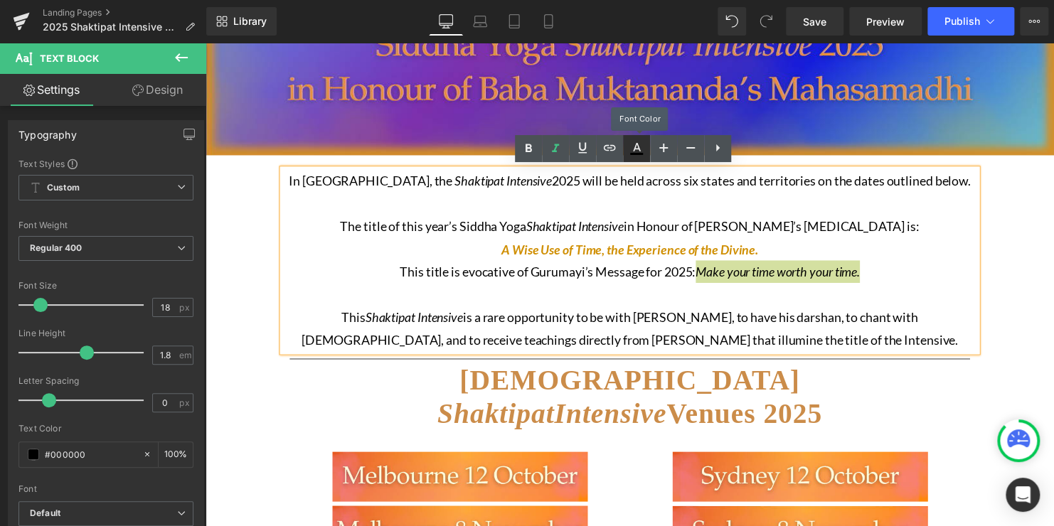
click at [633, 156] on link at bounding box center [636, 148] width 27 height 27
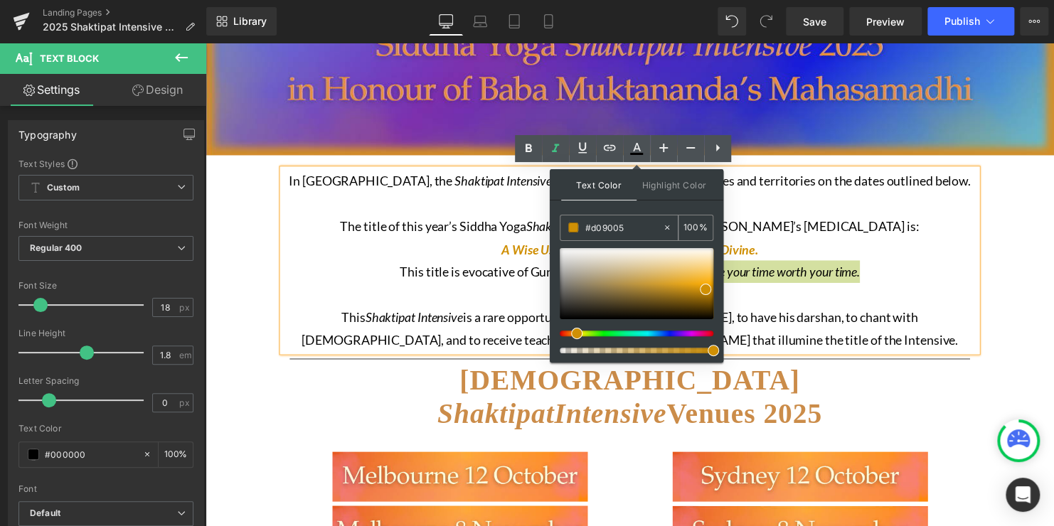
click at [635, 231] on input "#d09005" at bounding box center [623, 228] width 77 height 16
click at [573, 225] on span at bounding box center [573, 228] width 10 height 10
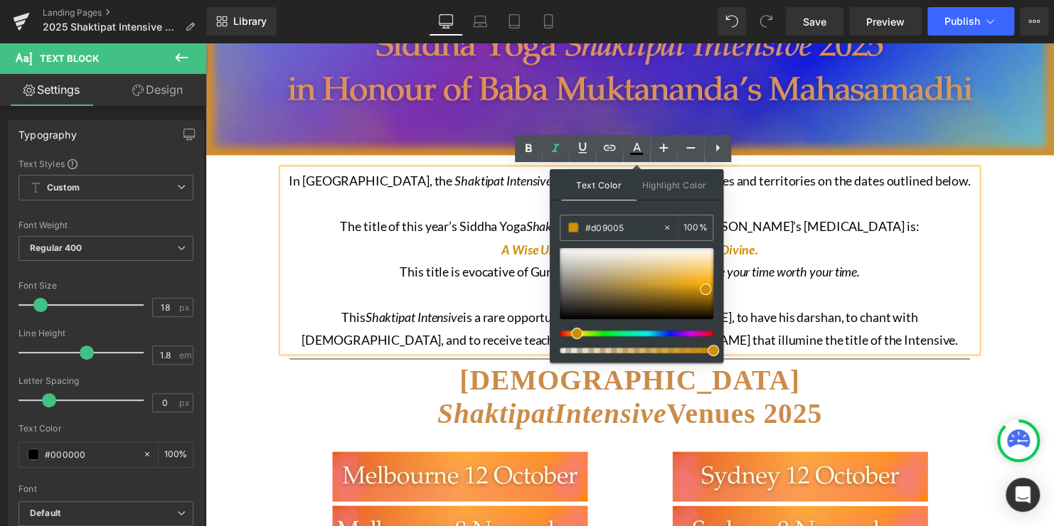
click at [465, 269] on p "This title is evocative of Gurumayi’s Message for 2025: Make your time worth yo…" at bounding box center [636, 287] width 704 height 46
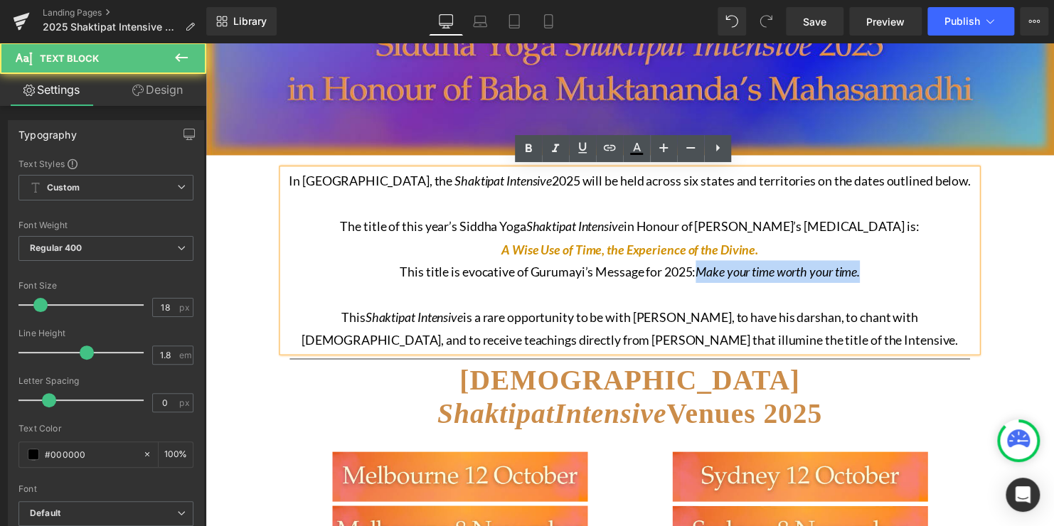
drag, startPoint x: 700, startPoint y: 269, endPoint x: 879, endPoint y: 273, distance: 179.9
click at [879, 273] on p "This title is evocative of Gurumayi’s Message for 2025: Make your time worth yo…" at bounding box center [636, 287] width 704 height 46
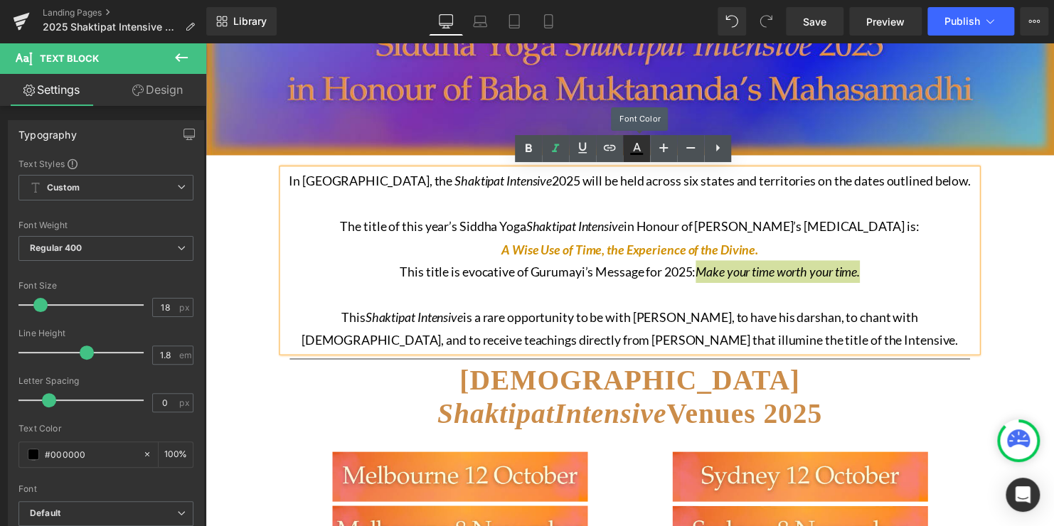
click at [632, 156] on icon at bounding box center [636, 148] width 17 height 17
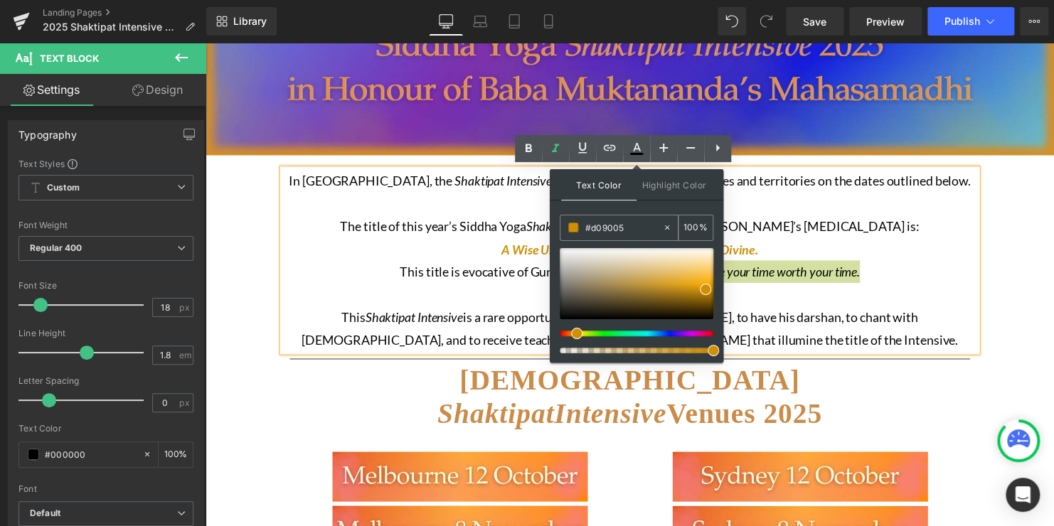
click at [569, 228] on span at bounding box center [573, 228] width 10 height 10
click at [567, 230] on div "#d09005" at bounding box center [611, 227] width 102 height 25
click at [671, 188] on span "Highlight Color" at bounding box center [673, 184] width 75 height 31
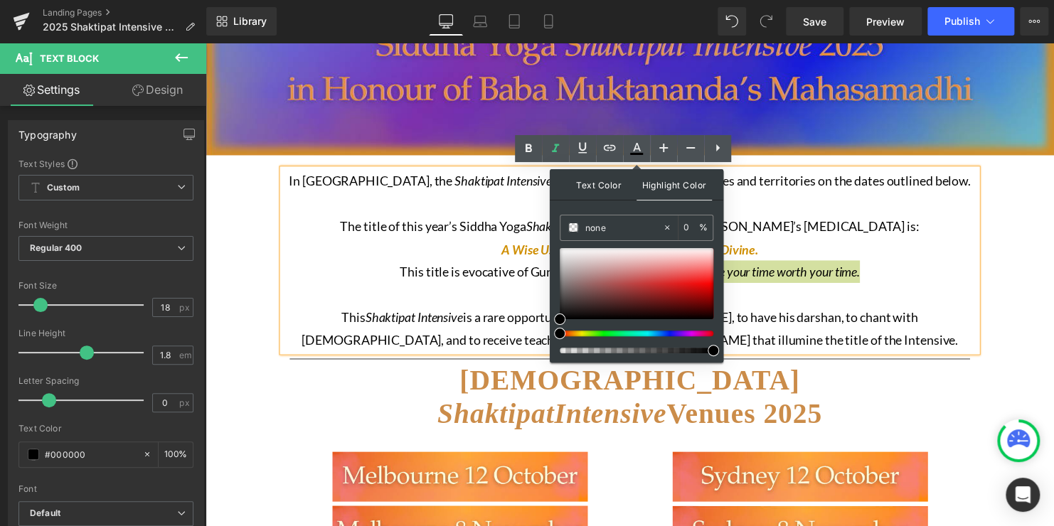
click at [603, 191] on span "Text Color" at bounding box center [598, 184] width 75 height 31
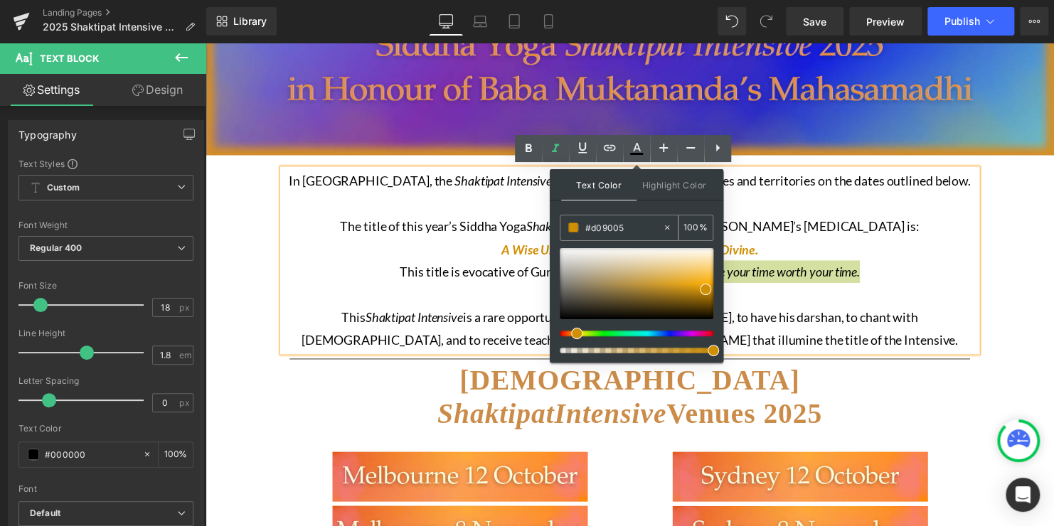
click at [622, 229] on input "#d09005" at bounding box center [623, 228] width 77 height 16
click at [578, 227] on div "#d09005" at bounding box center [611, 227] width 102 height 25
click at [706, 290] on span at bounding box center [705, 289] width 11 height 11
click at [815, 284] on p "This title is evocative of Gurumayi’s Message for 2025: Make your time worth yo…" at bounding box center [636, 287] width 704 height 46
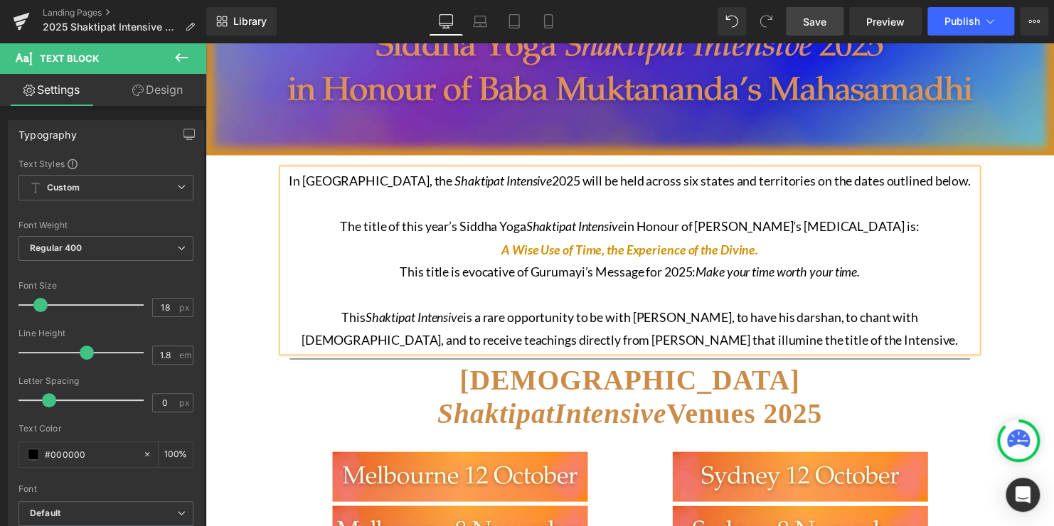
click at [797, 25] on link "Save" at bounding box center [815, 21] width 58 height 28
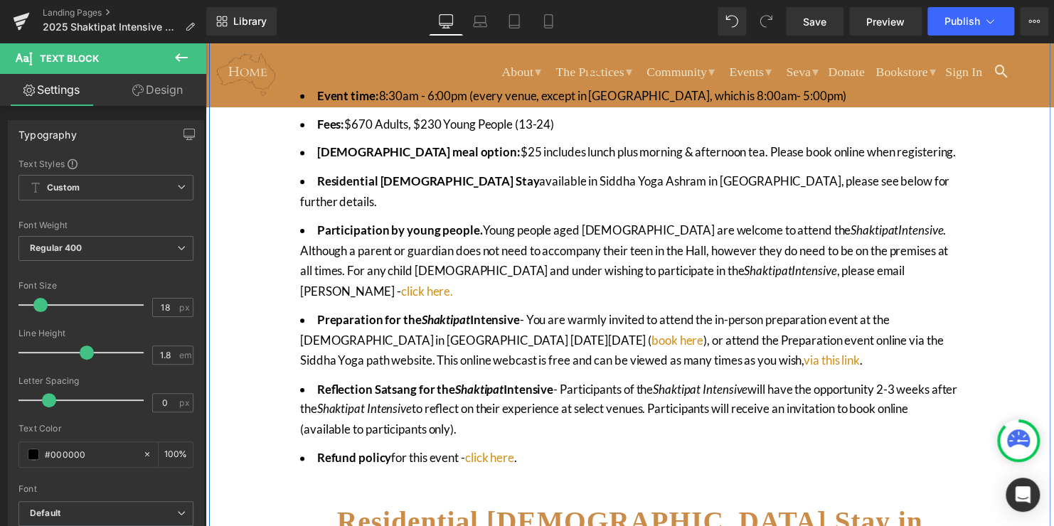
scroll to position [841, 0]
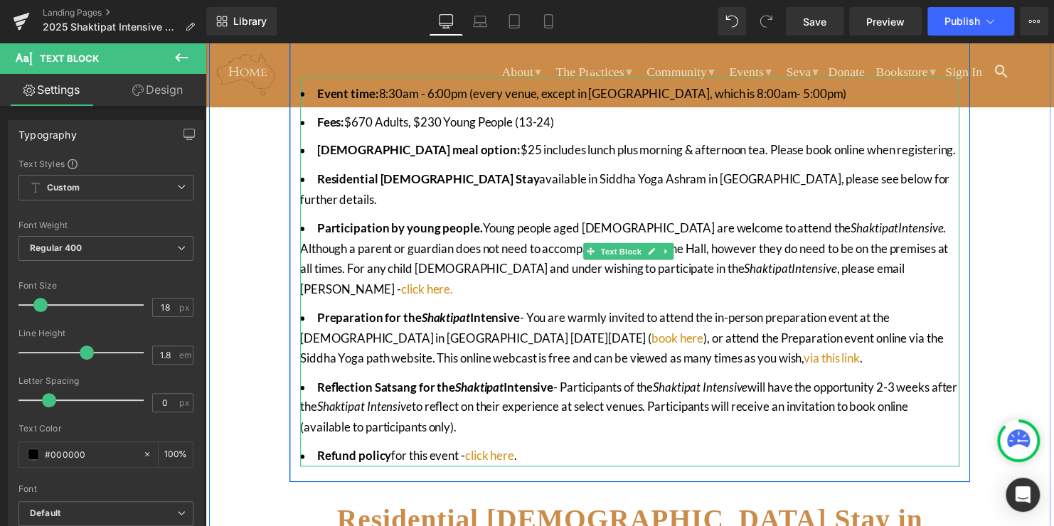
click at [527, 386] on li "Reflection Satsang for the [DEMOGRAPHIC_DATA] Intensive - Participants of the S…" at bounding box center [635, 413] width 668 height 62
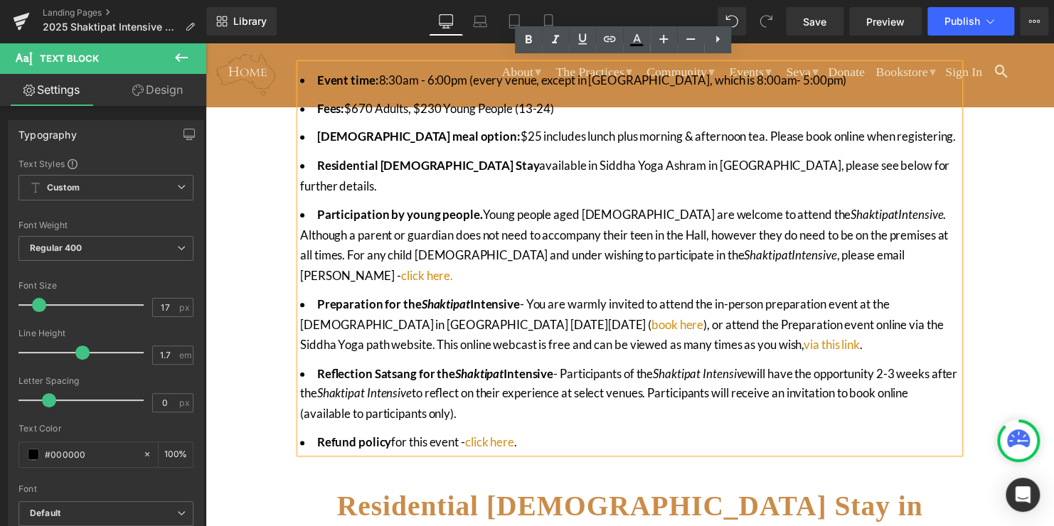
scroll to position [854, 0]
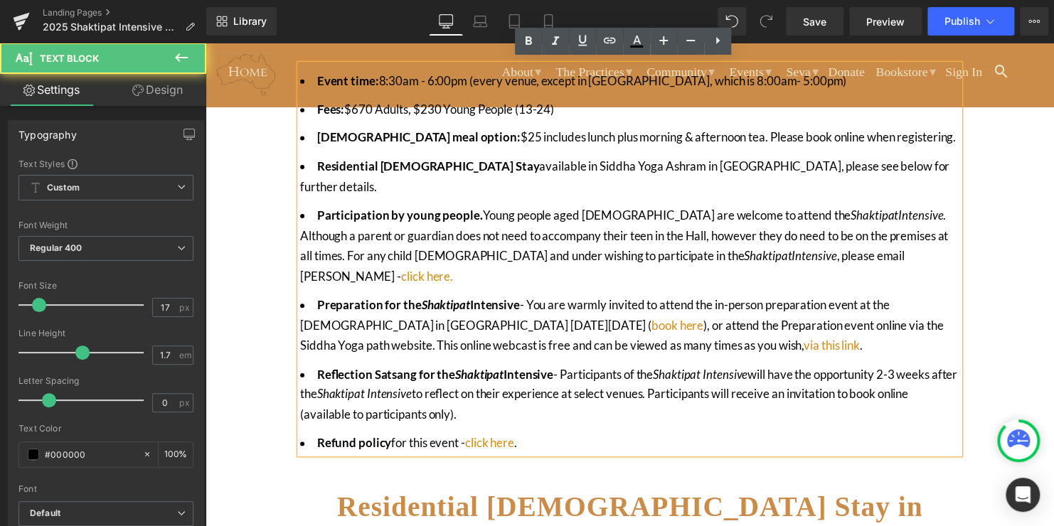
click at [441, 369] on li "Reflection Satsang for the [DEMOGRAPHIC_DATA] Intensive - Participants of the S…" at bounding box center [635, 400] width 668 height 62
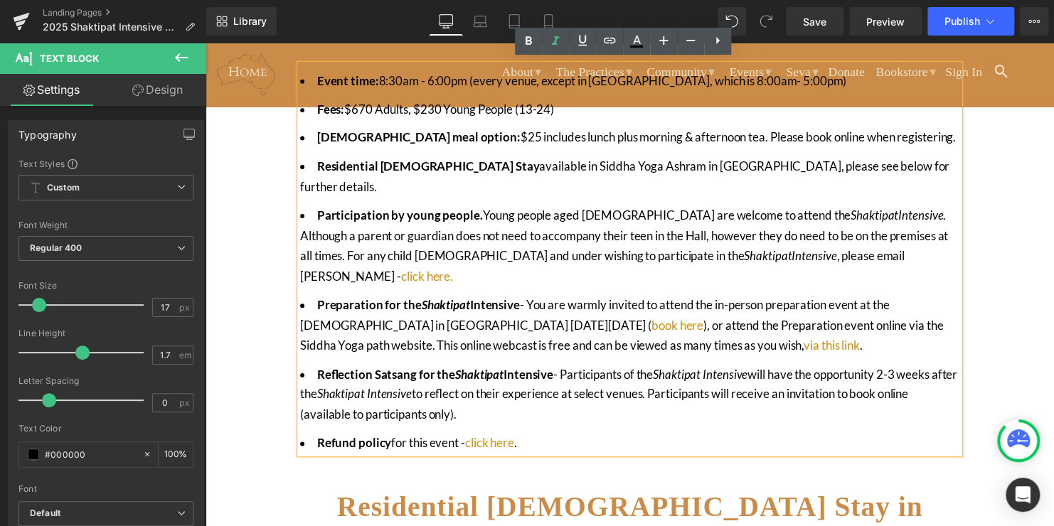
click at [264, 298] on div "In [GEOGRAPHIC_DATA], the Shaktipat Intensive 2025 will be held across six stat…" at bounding box center [635, 100] width 853 height 1328
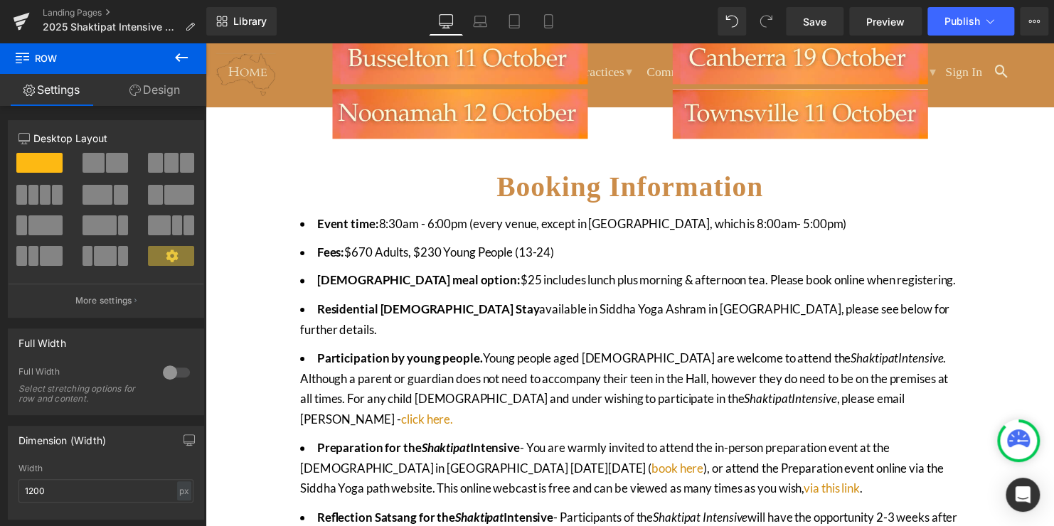
scroll to position [705, 0]
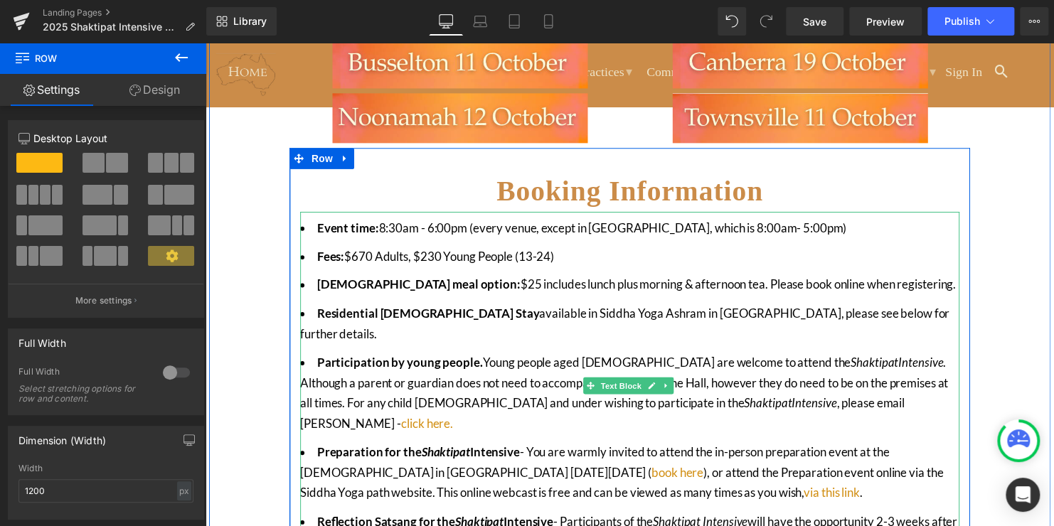
drag, startPoint x: 646, startPoint y: 278, endPoint x: 543, endPoint y: 279, distance: 103.1
click at [543, 279] on li "Ashram meal option: $25 includes lunch plus morning & afternoon tea. Please boo…" at bounding box center [635, 288] width 668 height 21
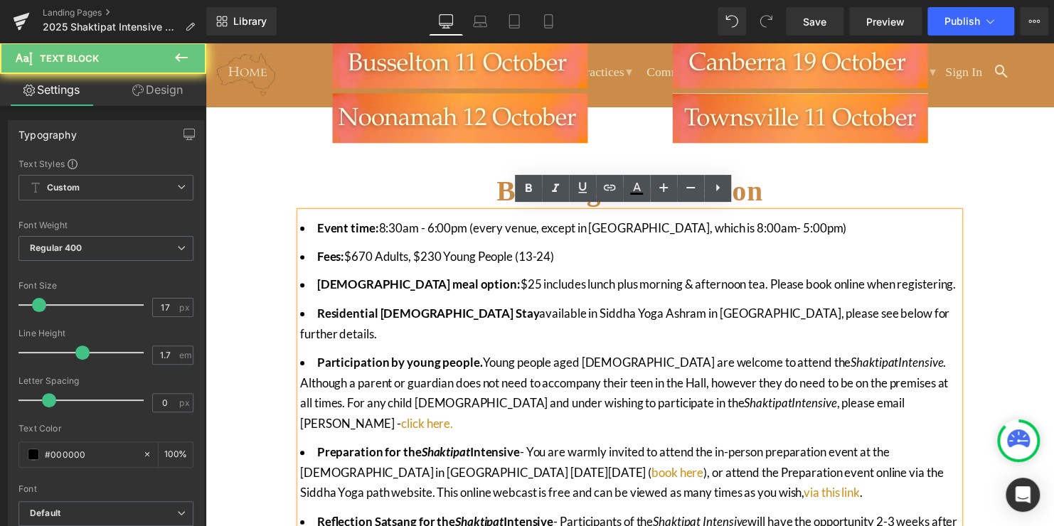
drag, startPoint x: 543, startPoint y: 279, endPoint x: 609, endPoint y: 285, distance: 66.4
click at [609, 285] on li "Ashram meal option: $25 includes lunch plus morning & afternoon tea. Please boo…" at bounding box center [635, 288] width 668 height 21
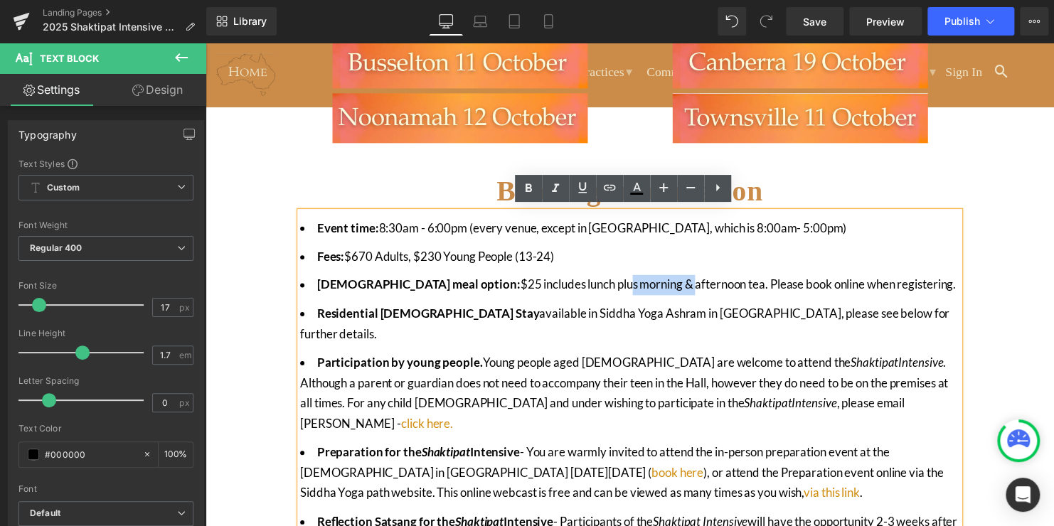
click at [1002, 283] on div "In [GEOGRAPHIC_DATA], the Shaktipat Intensive 2025 will be held across six stat…" at bounding box center [635, 249] width 853 height 1328
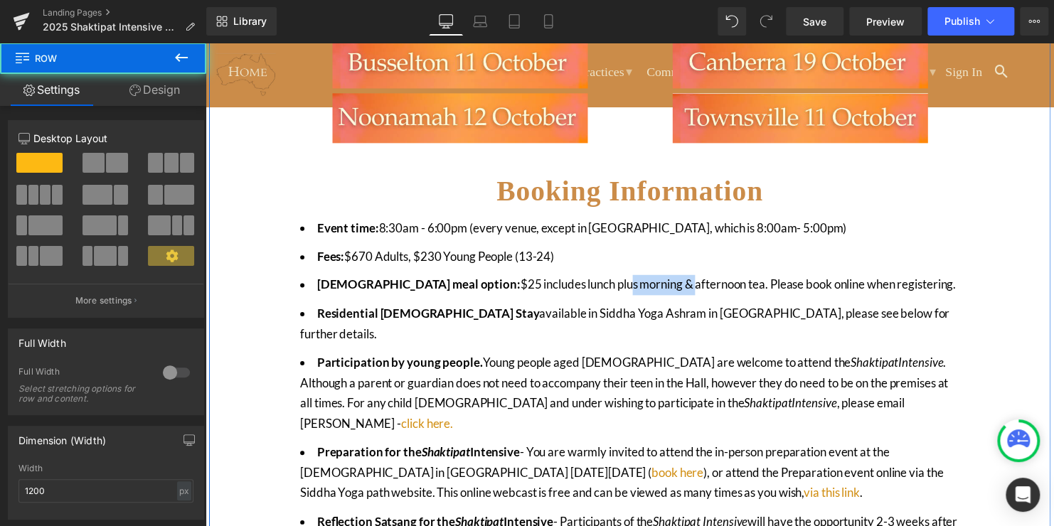
click at [284, 290] on div "In [GEOGRAPHIC_DATA], the Shaktipat Intensive 2025 will be held across six stat…" at bounding box center [635, 246] width 711 height 1322
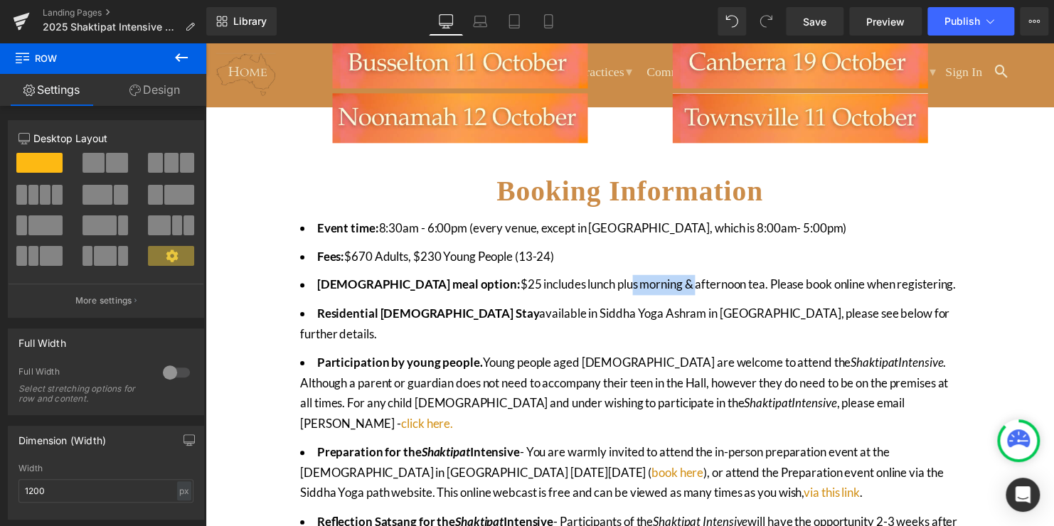
click at [802, 214] on div "Event time: 8:30am - 6:00pm (every venue, except in [GEOGRAPHIC_DATA], which is…" at bounding box center [635, 411] width 668 height 395
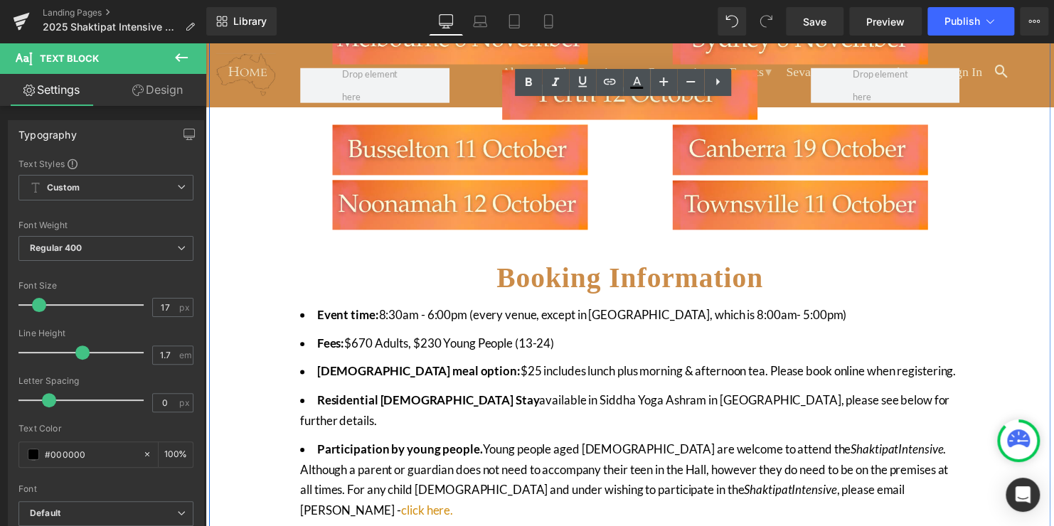
scroll to position [657, 0]
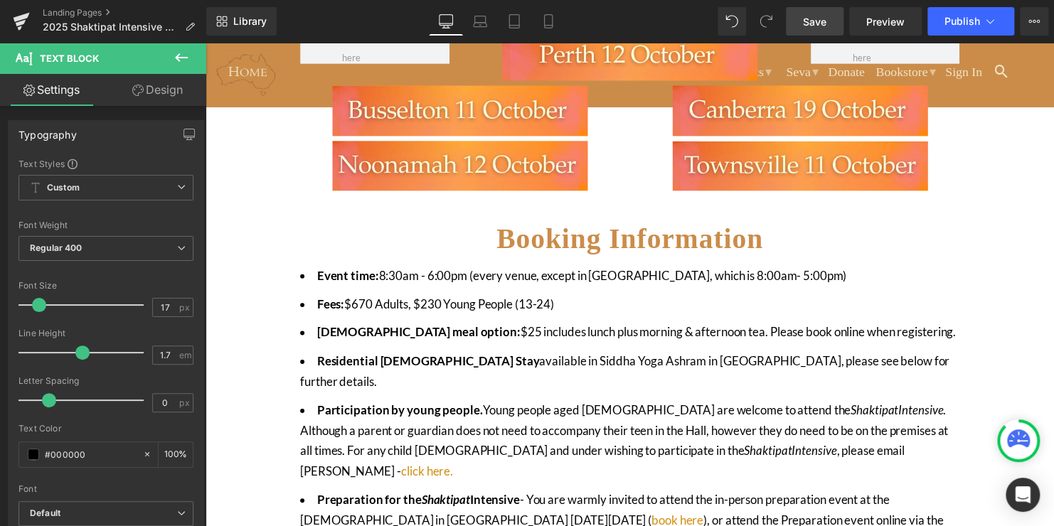
click at [807, 18] on span "Save" at bounding box center [814, 21] width 23 height 15
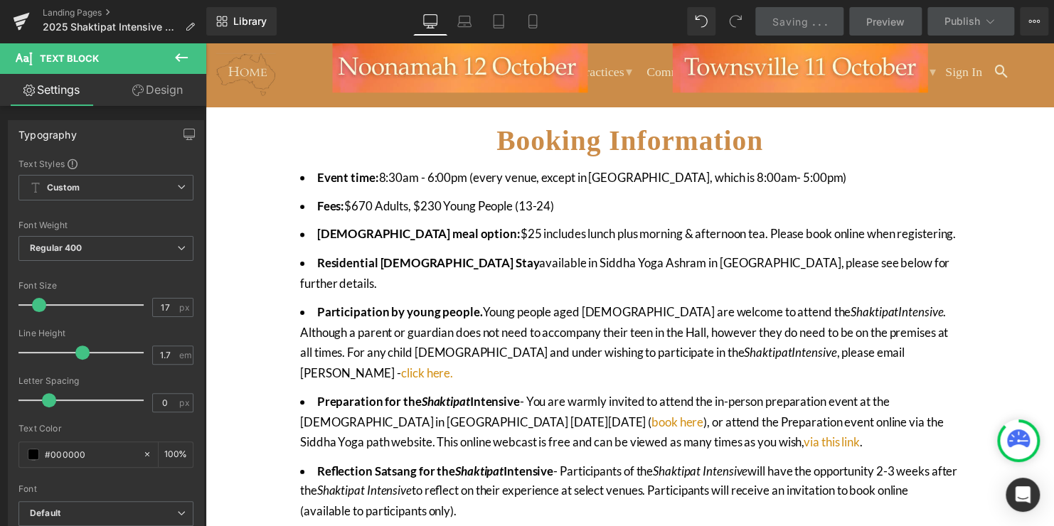
scroll to position [0, 0]
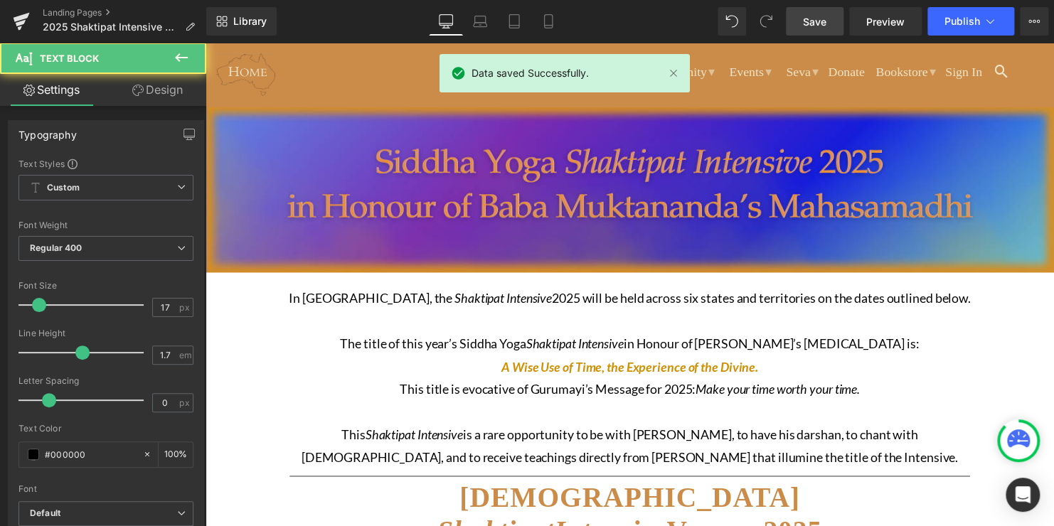
drag, startPoint x: 657, startPoint y: 338, endPoint x: 654, endPoint y: 320, distance: 18.0
drag, startPoint x: 654, startPoint y: 342, endPoint x: 668, endPoint y: 318, distance: 27.7
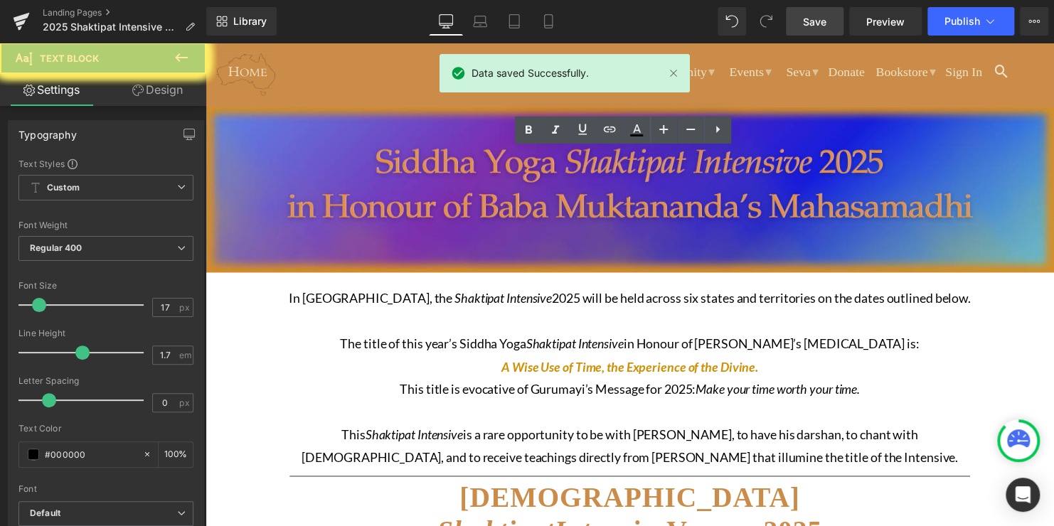
click at [808, 19] on span "Save" at bounding box center [814, 21] width 23 height 15
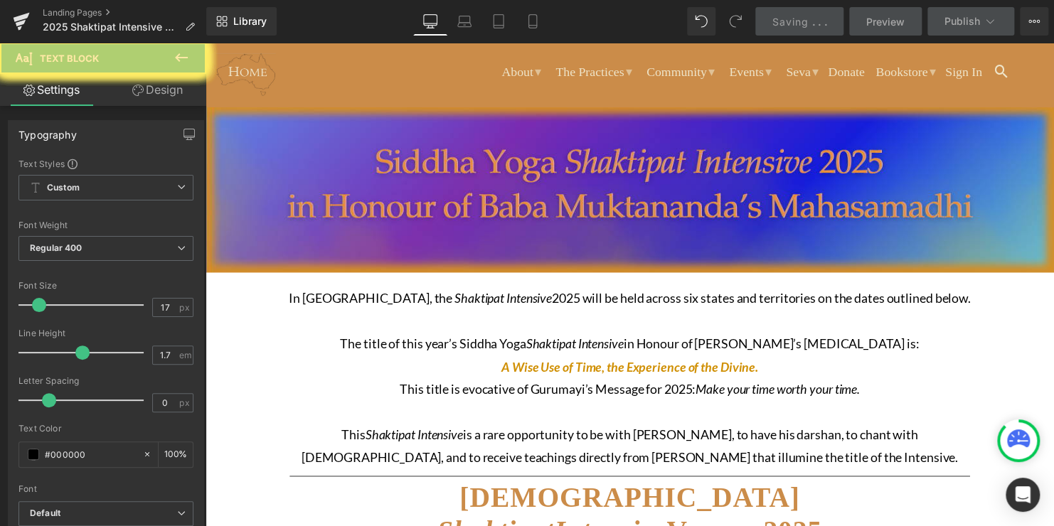
click at [308, 23] on div "Library Desktop Desktop Laptop Tablet Mobile Saving . . . Preview Publish Sched…" at bounding box center [629, 21] width 847 height 28
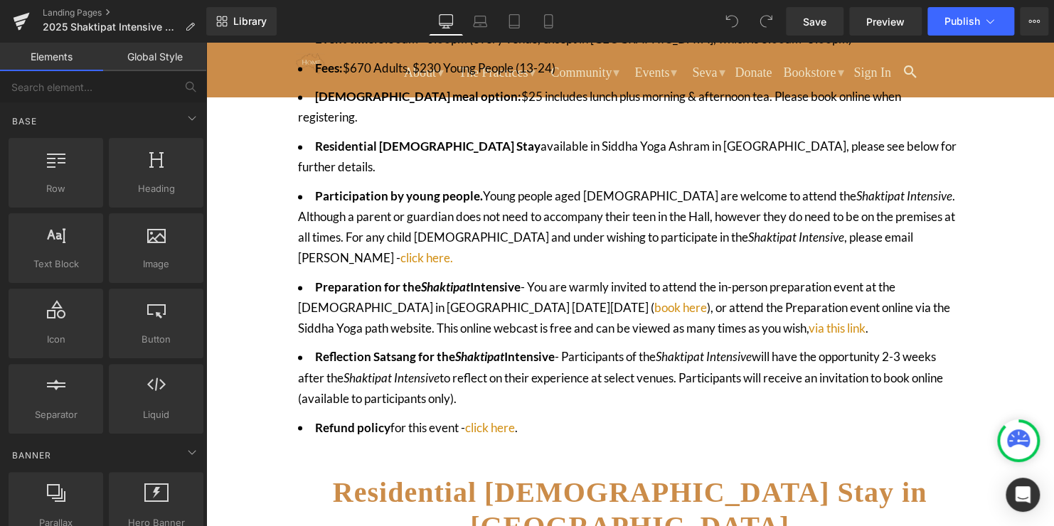
scroll to position [951, 0]
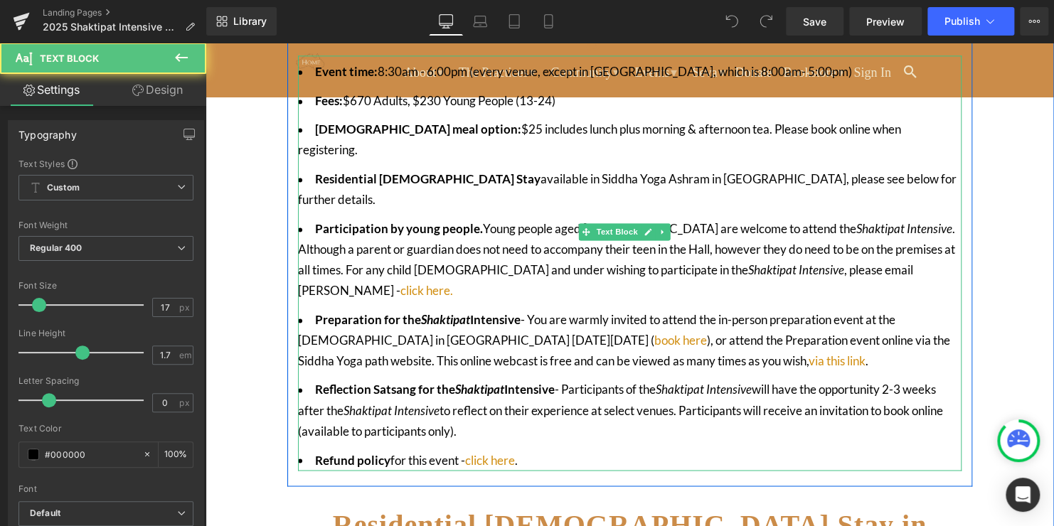
click at [658, 310] on li "Preparation for the Shaktipat Intensive - You are warmly invited to attend the …" at bounding box center [629, 341] width 663 height 62
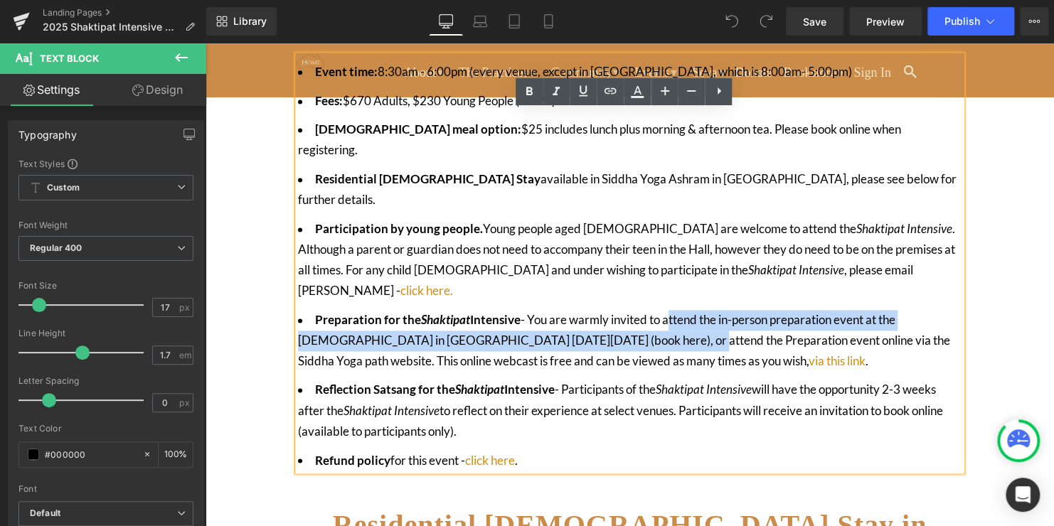
drag, startPoint x: 656, startPoint y: 269, endPoint x: 667, endPoint y: 255, distance: 17.2
click at [667, 310] on li "Preparation for the Shaktipat Intensive - You are warmly invited to attend the …" at bounding box center [629, 341] width 663 height 62
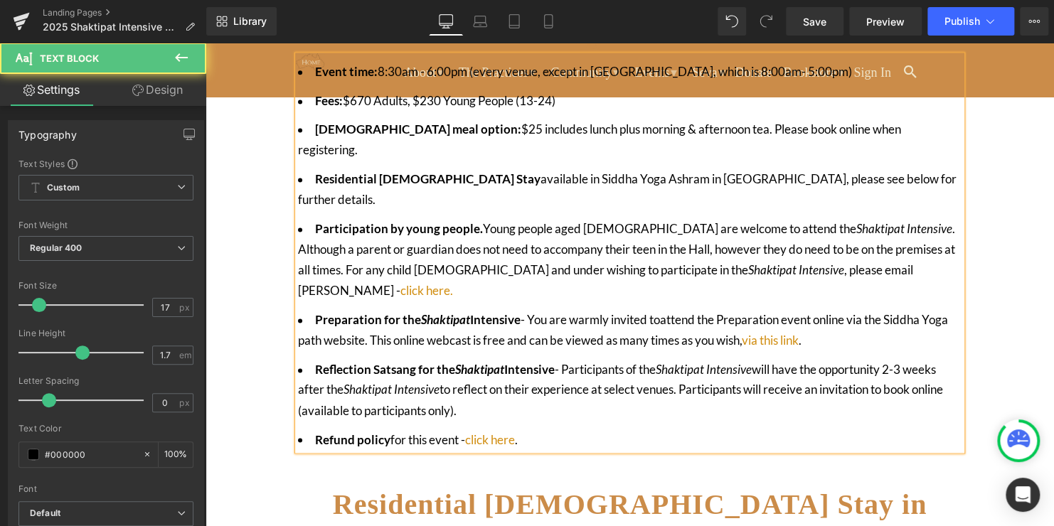
click at [730, 310] on li "Preparation for the Shaktipat Intensive - You are warmly invited to attend the …" at bounding box center [629, 330] width 663 height 41
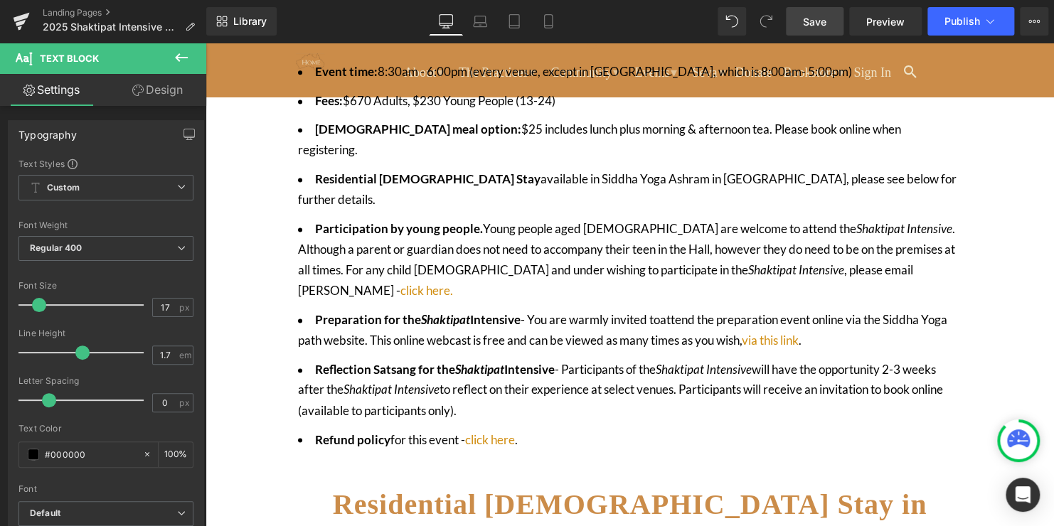
click at [818, 13] on link "Save" at bounding box center [815, 21] width 58 height 28
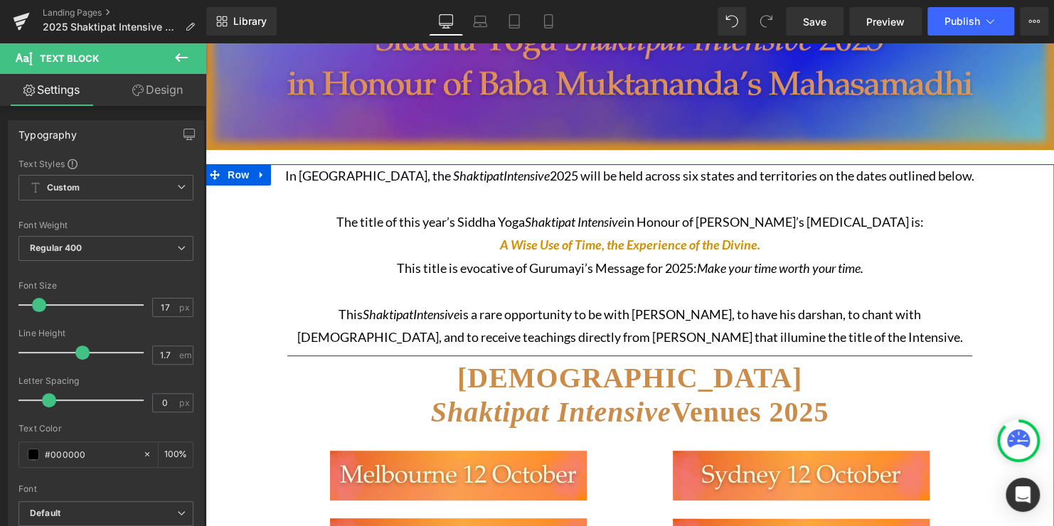
scroll to position [154, 0]
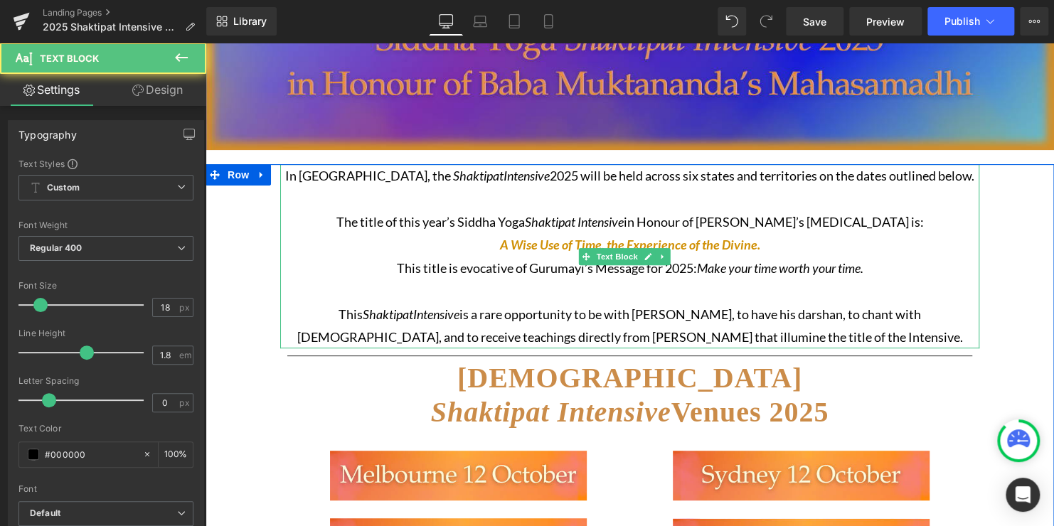
click at [413, 307] on icon "Intensive" at bounding box center [436, 314] width 46 height 16
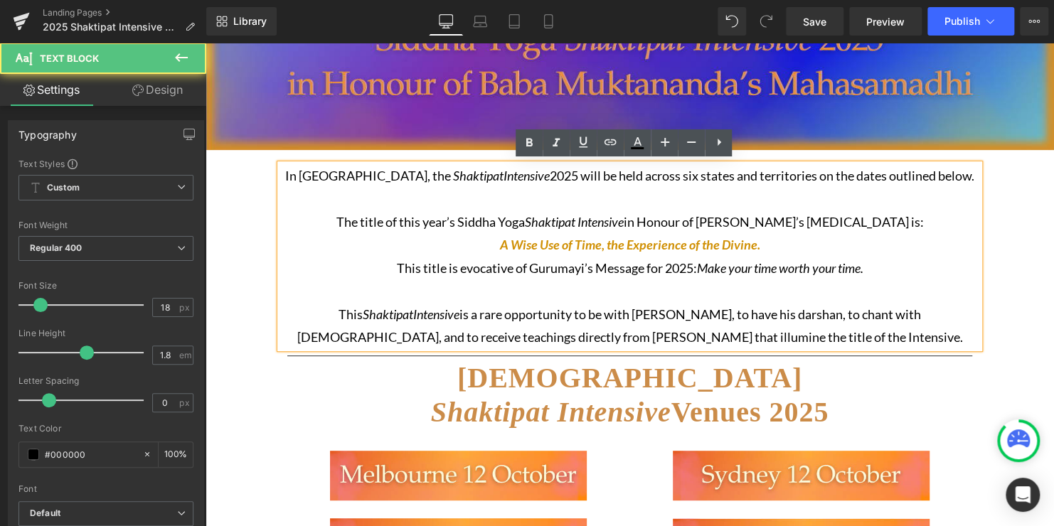
click at [413, 307] on icon "Intensive" at bounding box center [436, 314] width 46 height 16
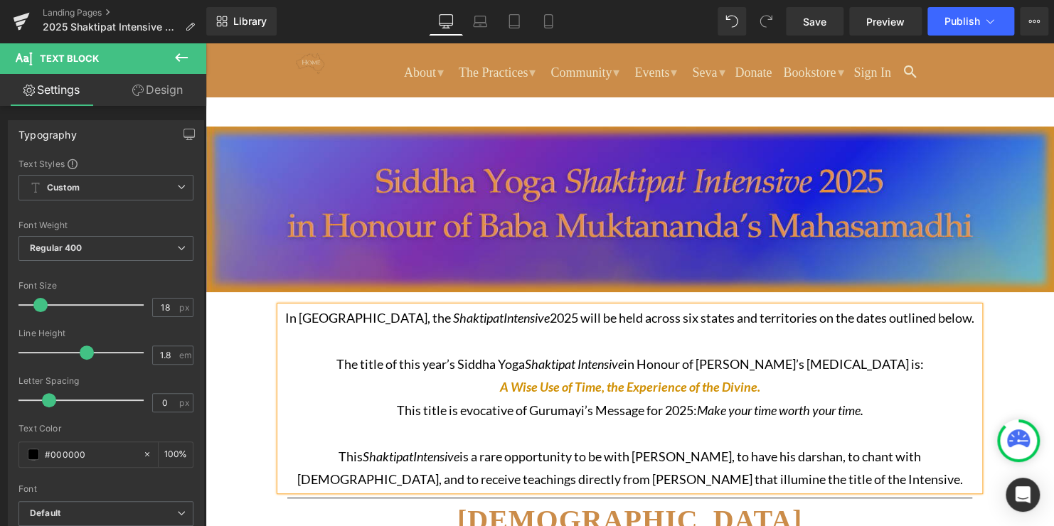
scroll to position [0, 0]
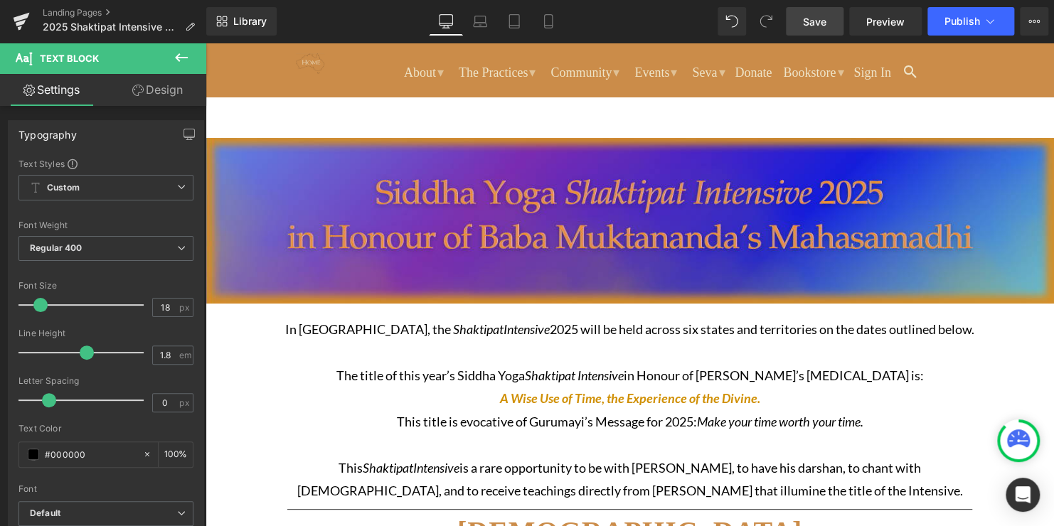
click at [811, 20] on span "Save" at bounding box center [814, 21] width 23 height 15
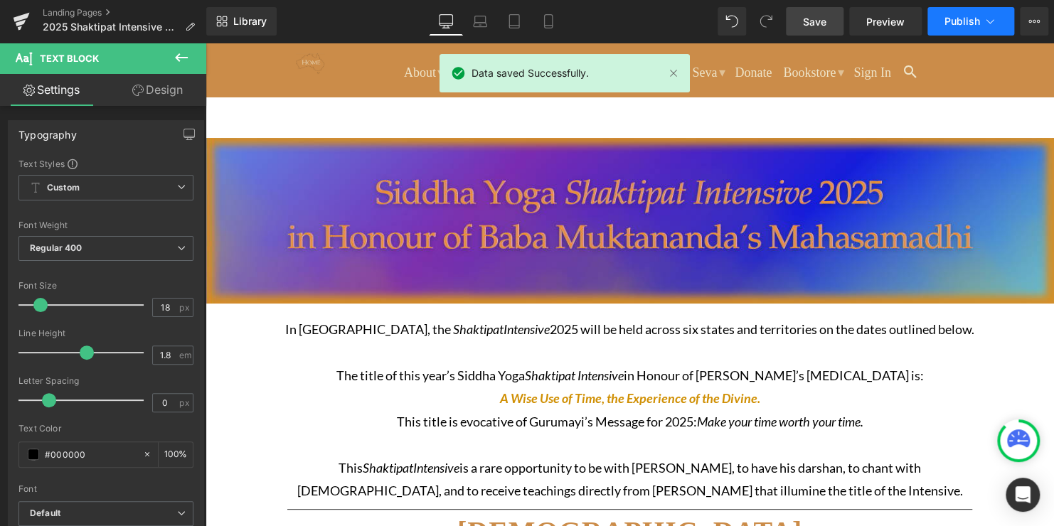
click at [957, 17] on span "Publish" at bounding box center [962, 21] width 36 height 11
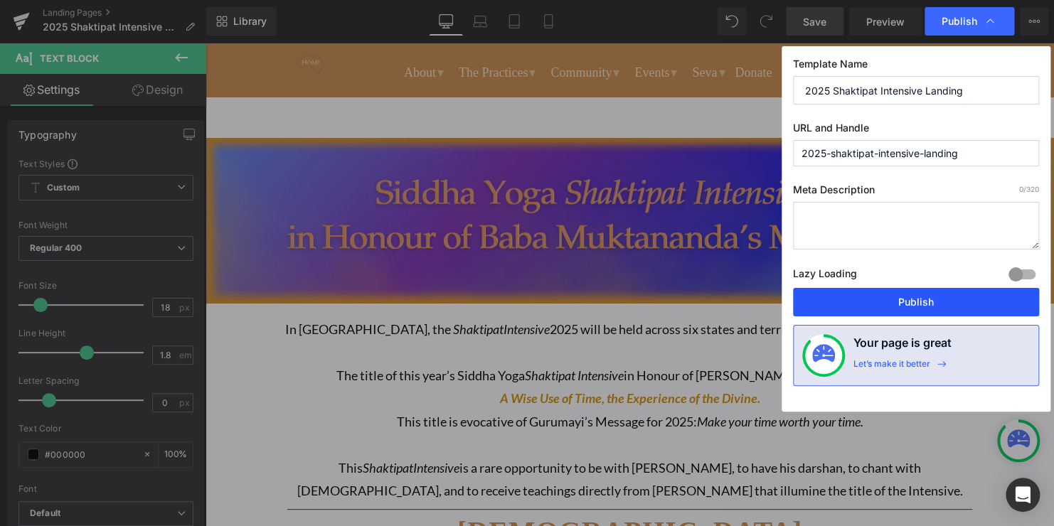
click at [926, 297] on button "Publish" at bounding box center [916, 302] width 246 height 28
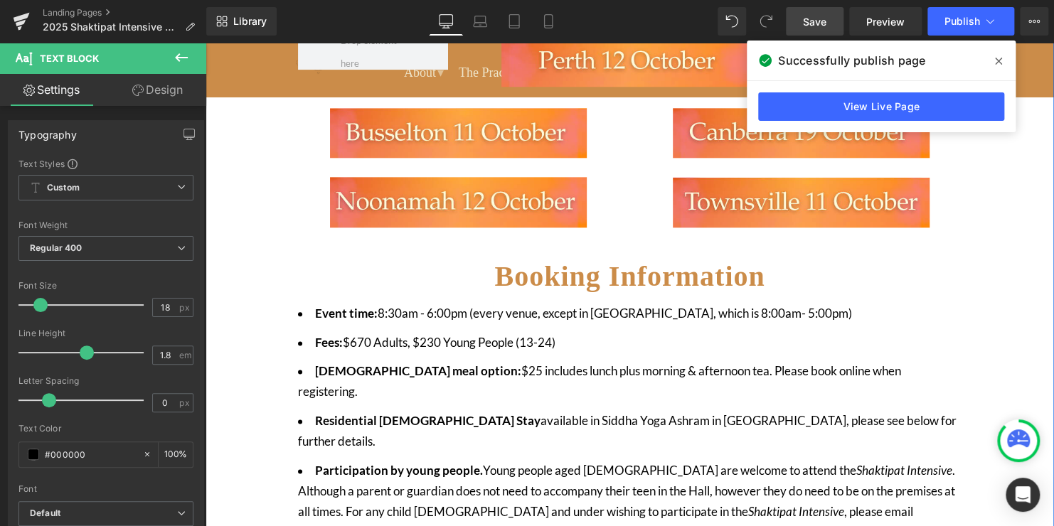
scroll to position [708, 0]
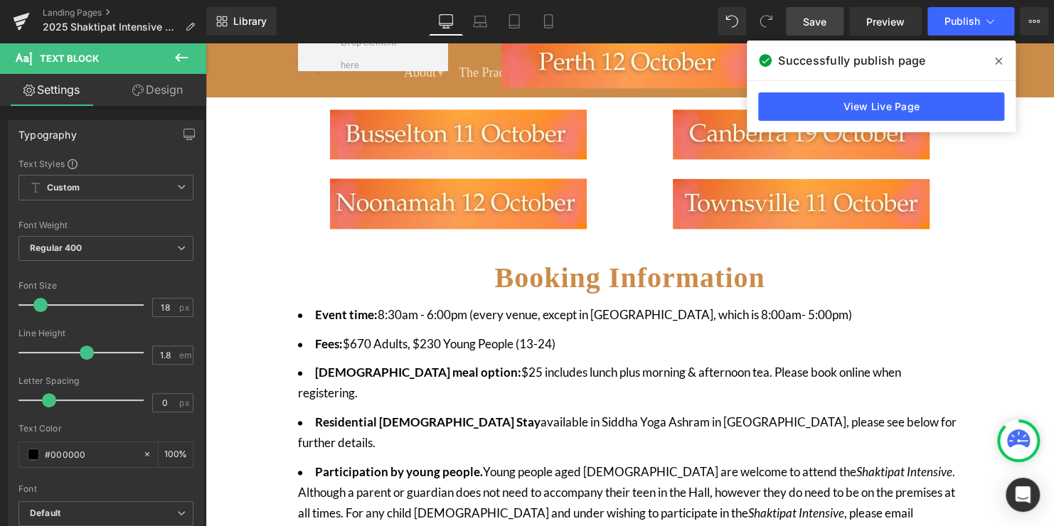
click at [1000, 63] on icon at bounding box center [998, 61] width 7 height 7
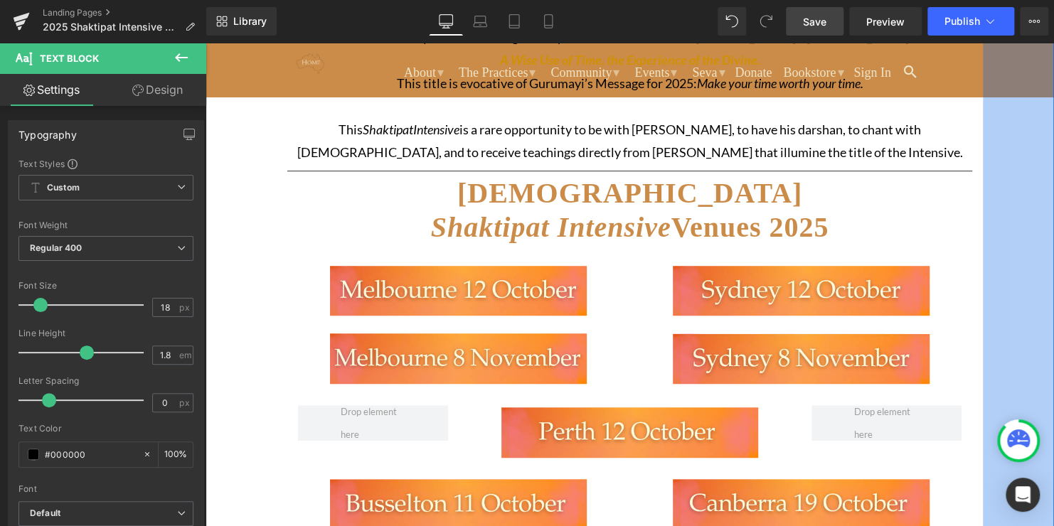
scroll to position [0, 0]
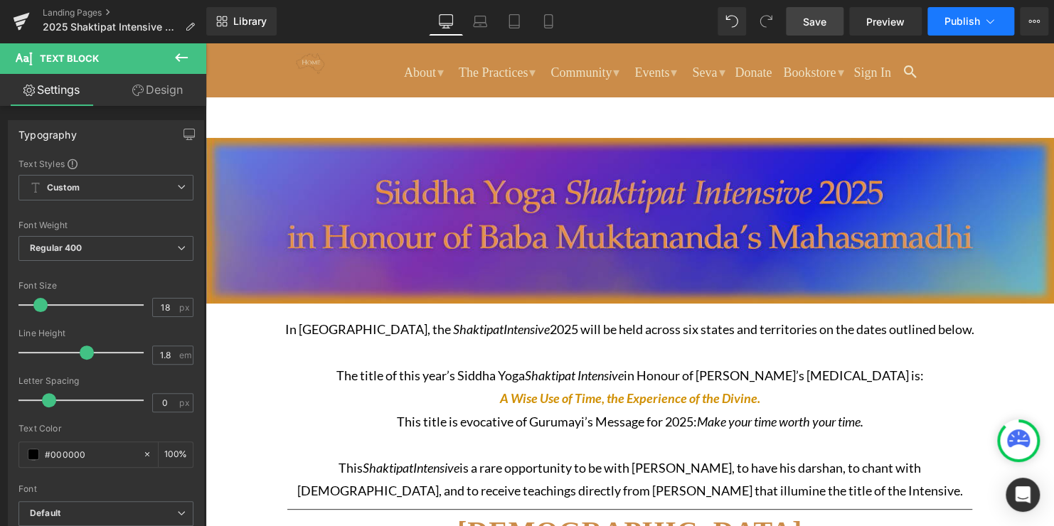
click at [958, 30] on button "Publish" at bounding box center [970, 21] width 87 height 28
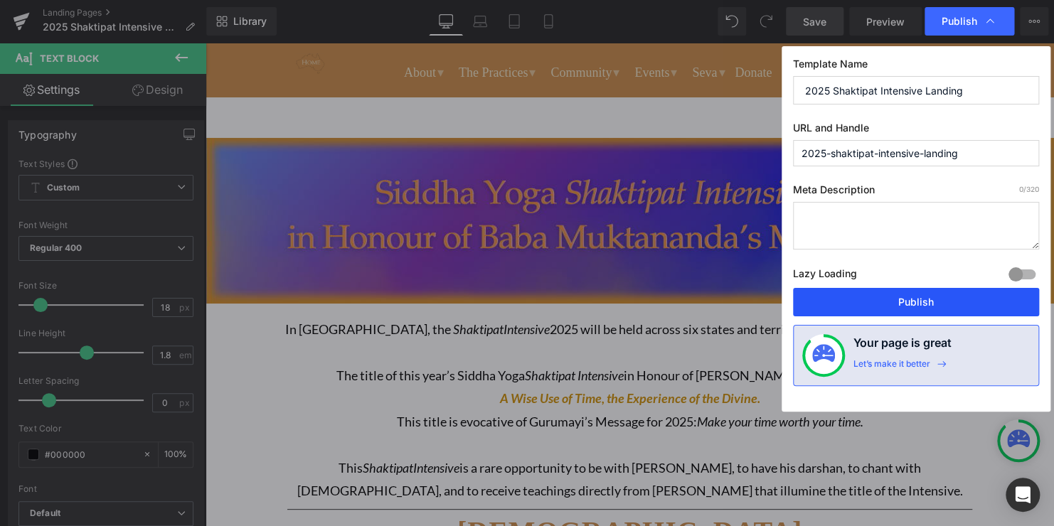
click at [890, 299] on button "Publish" at bounding box center [916, 302] width 246 height 28
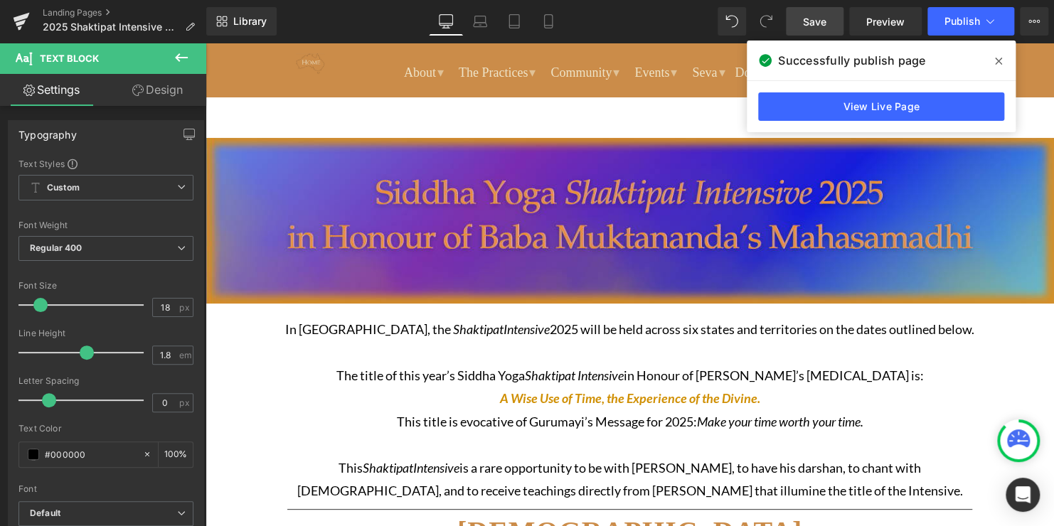
drag, startPoint x: 1002, startPoint y: 62, endPoint x: 808, endPoint y: 10, distance: 200.9
click at [1002, 62] on span at bounding box center [998, 61] width 23 height 23
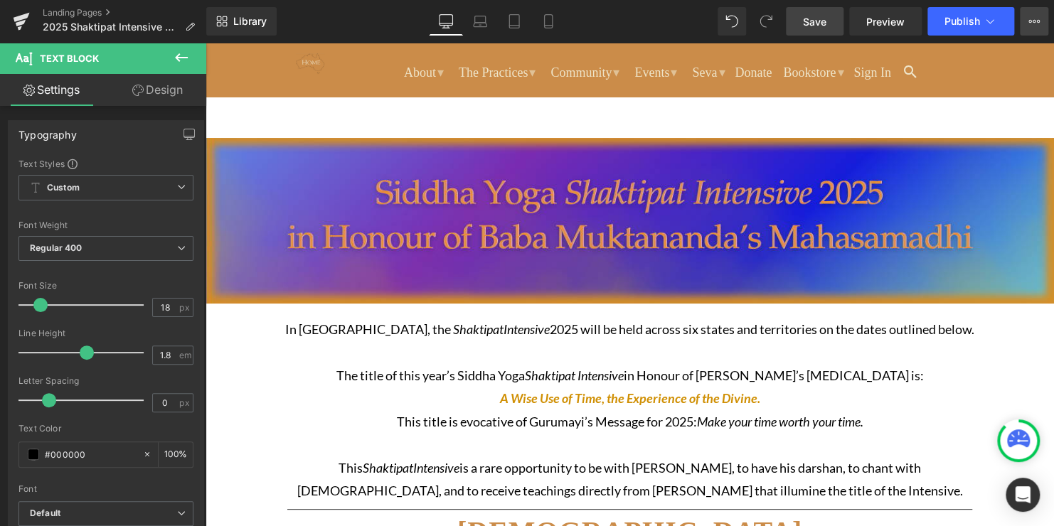
click at [1036, 20] on icon at bounding box center [1038, 21] width 4 height 3
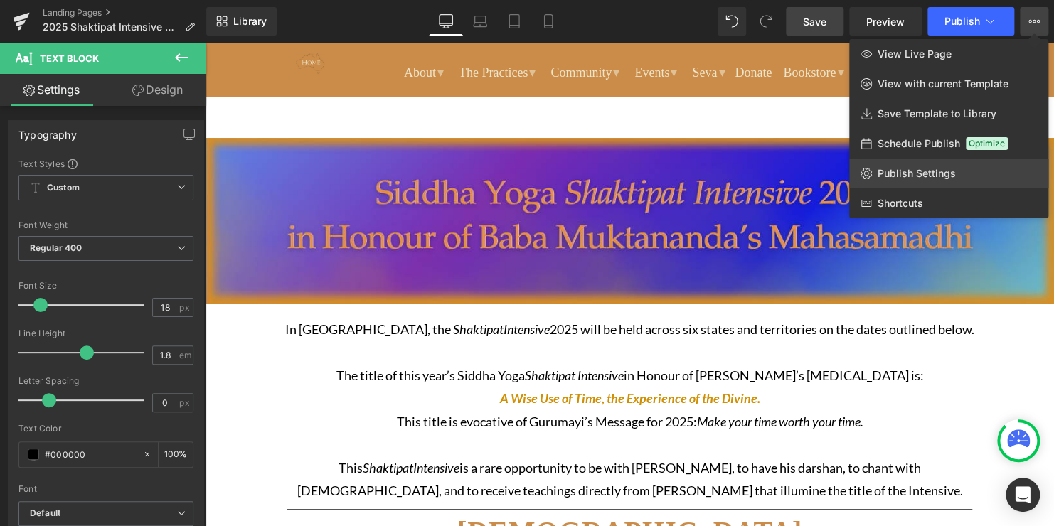
click at [966, 171] on link "Publish Settings" at bounding box center [948, 174] width 199 height 30
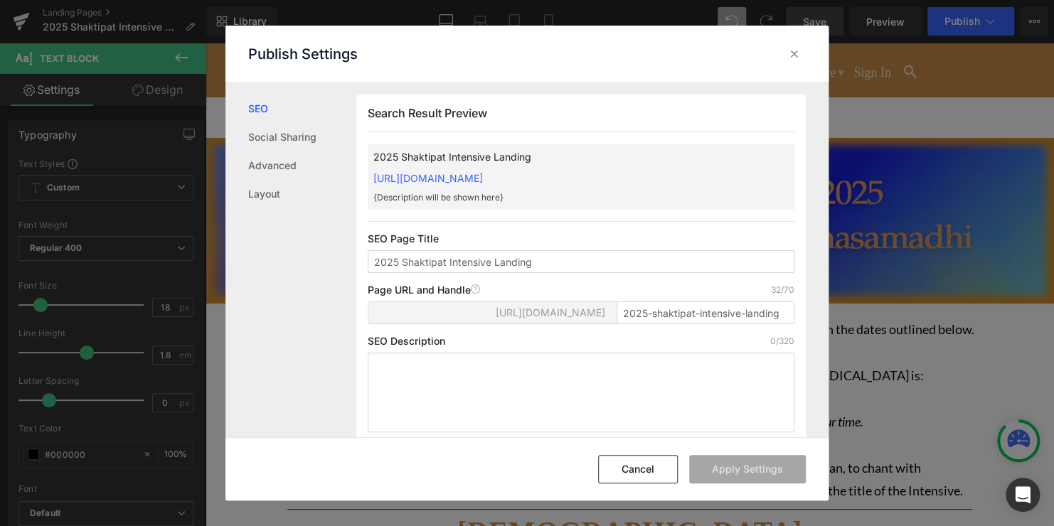
drag, startPoint x: 785, startPoint y: 178, endPoint x: 375, endPoint y: 174, distance: 409.5
click at [375, 174] on div "2025 Shaktipat Intensive Landing https://siddha-yoga-australia.myshopify.com/pa…" at bounding box center [581, 177] width 427 height 66
copy link "https://siddha-yoga-australia.myshopify.com/pages/2025-shaktipat-intensive-land…"
click at [785, 51] on div at bounding box center [794, 54] width 23 height 23
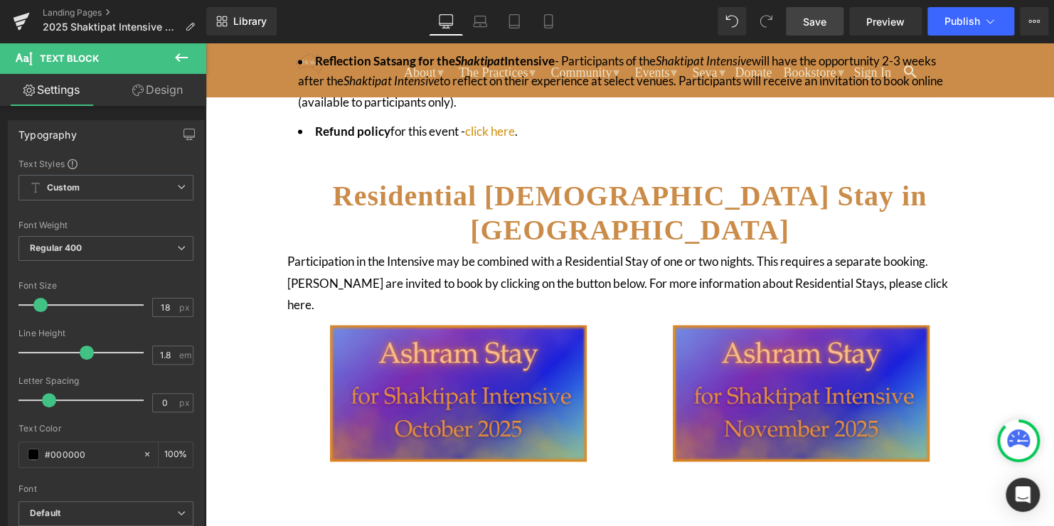
scroll to position [1234, 0]
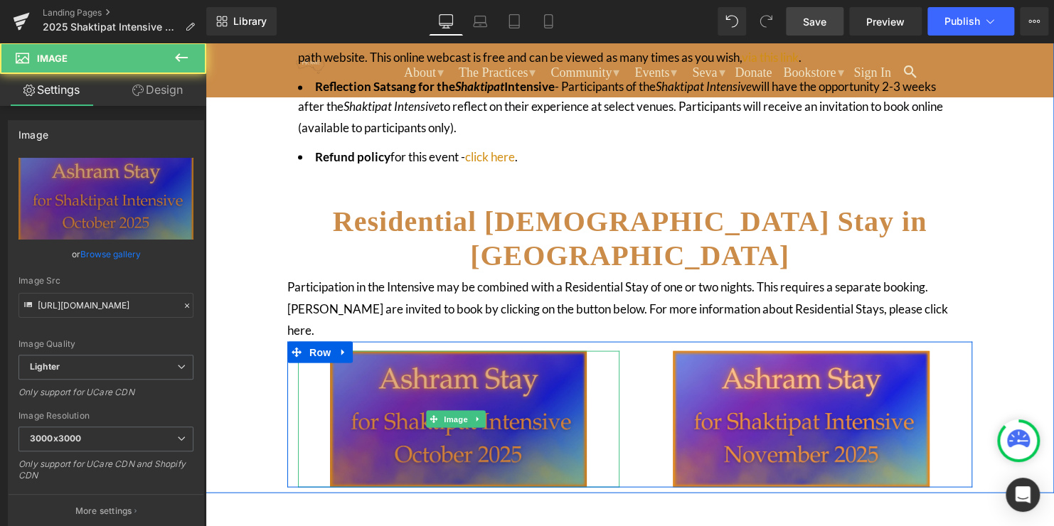
click at [499, 350] on img at bounding box center [458, 418] width 257 height 136
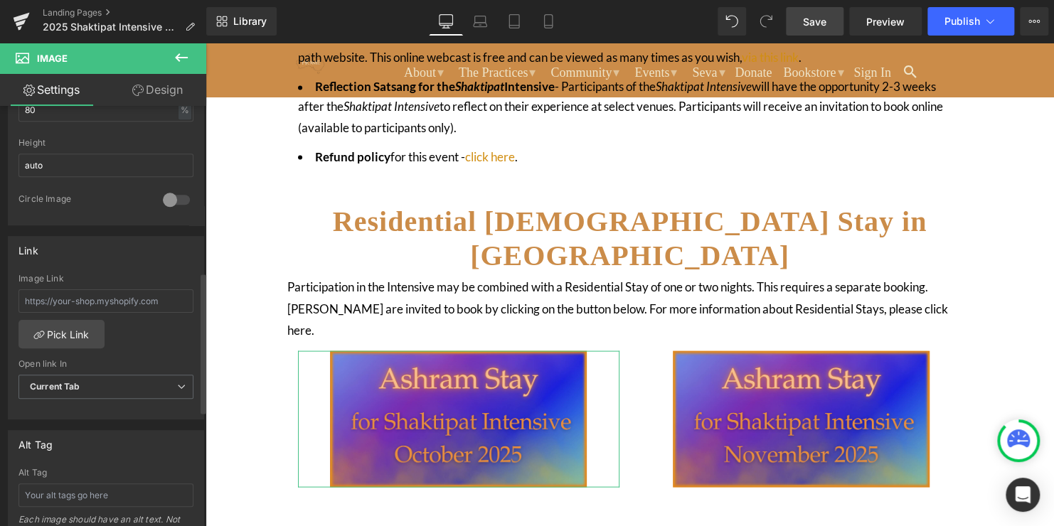
scroll to position [495, 0]
click at [100, 304] on input "text" at bounding box center [105, 300] width 175 height 23
paste input "https://siddhayoga.org.au/products/ashram-stay-october-2025-intensive"
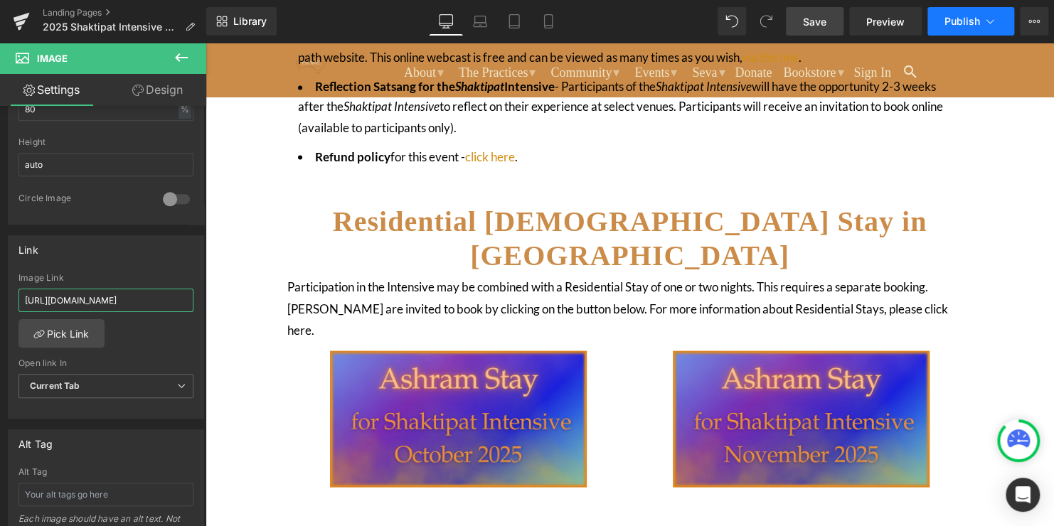
type input "https://siddhayoga.org.au/products/ashram-stay-october-2025-intensive"
click at [959, 32] on button "Publish" at bounding box center [970, 21] width 87 height 28
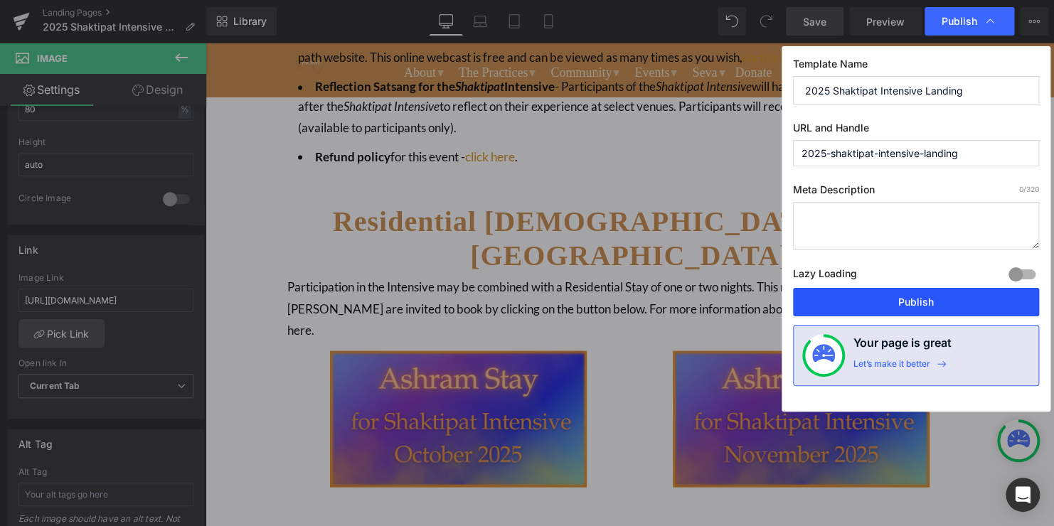
click at [896, 297] on button "Publish" at bounding box center [916, 302] width 246 height 28
